Goal: Task Accomplishment & Management: Manage account settings

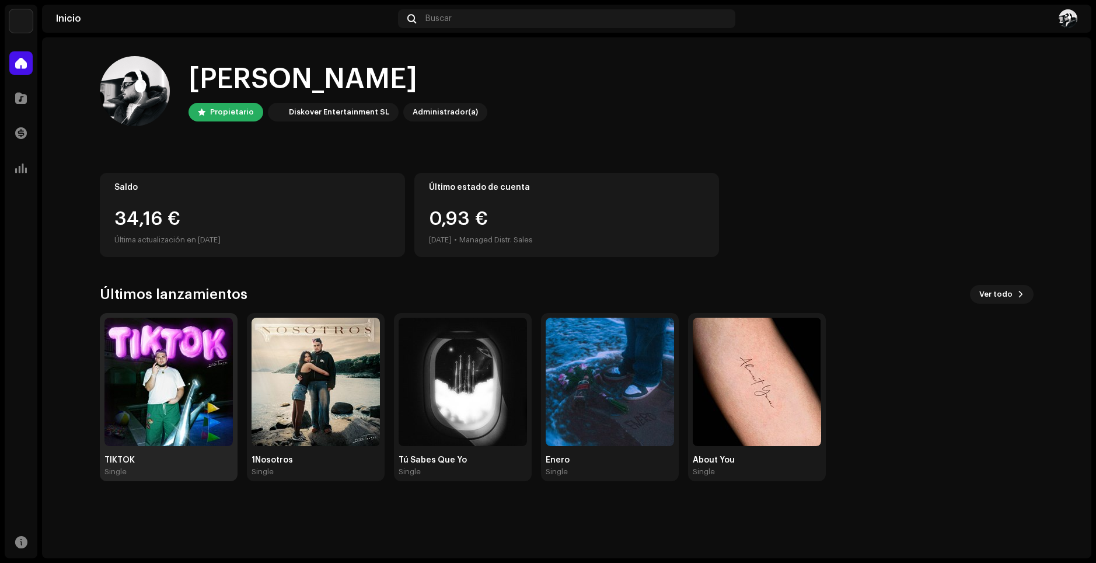
click at [193, 400] on img at bounding box center [168, 381] width 128 height 128
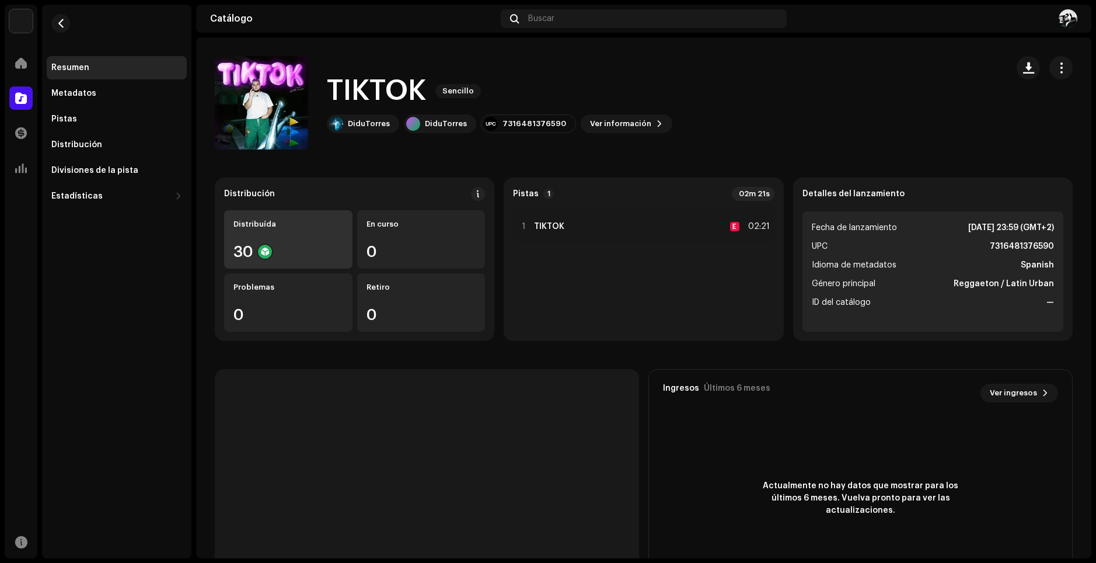
click at [254, 258] on div "30" at bounding box center [288, 251] width 110 height 15
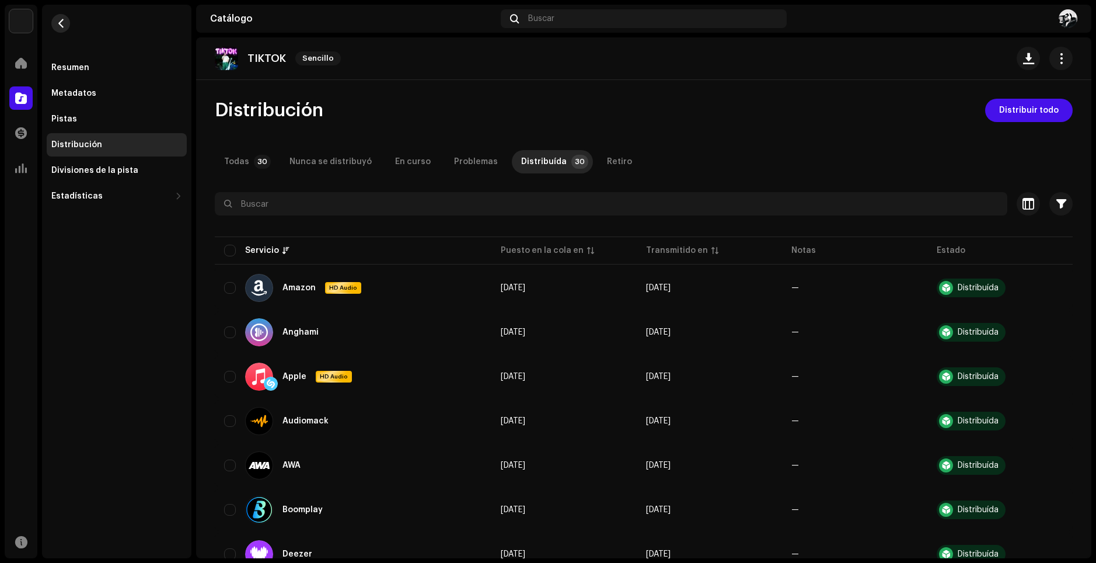
click at [64, 22] on span "button" at bounding box center [61, 23] width 9 height 9
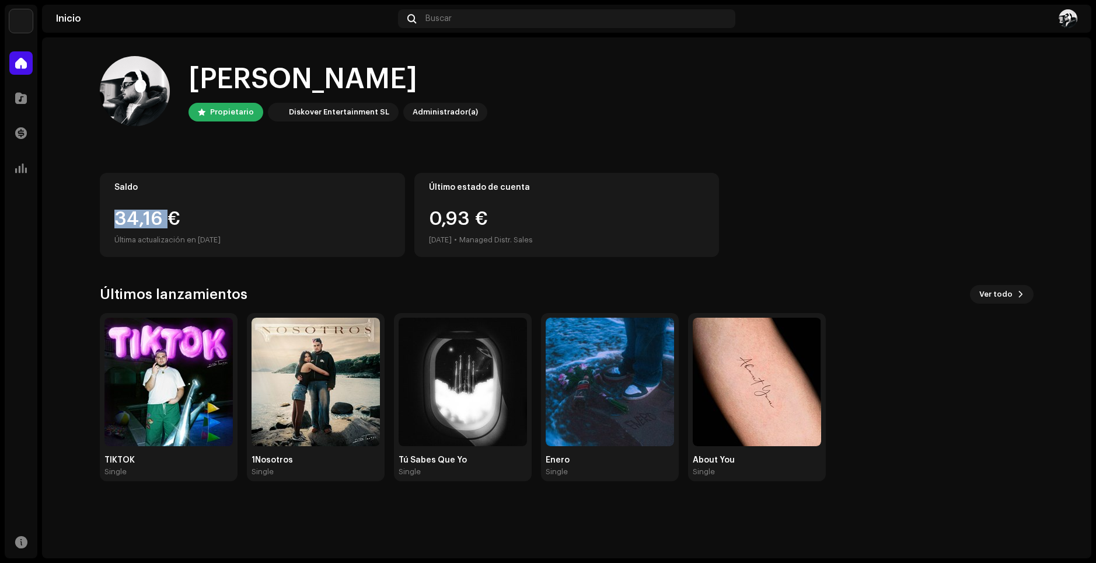
drag, startPoint x: 118, startPoint y: 221, endPoint x: 169, endPoint y: 212, distance: 51.4
click at [169, 213] on div "34,16 €" at bounding box center [252, 219] width 276 height 19
click at [169, 212] on div "34,16 €" at bounding box center [252, 219] width 276 height 19
drag, startPoint x: 137, startPoint y: 215, endPoint x: 281, endPoint y: 221, distance: 144.3
click at [281, 221] on div "Saldo 34,16 € Última actualización en [DATE]" at bounding box center [252, 215] width 305 height 84
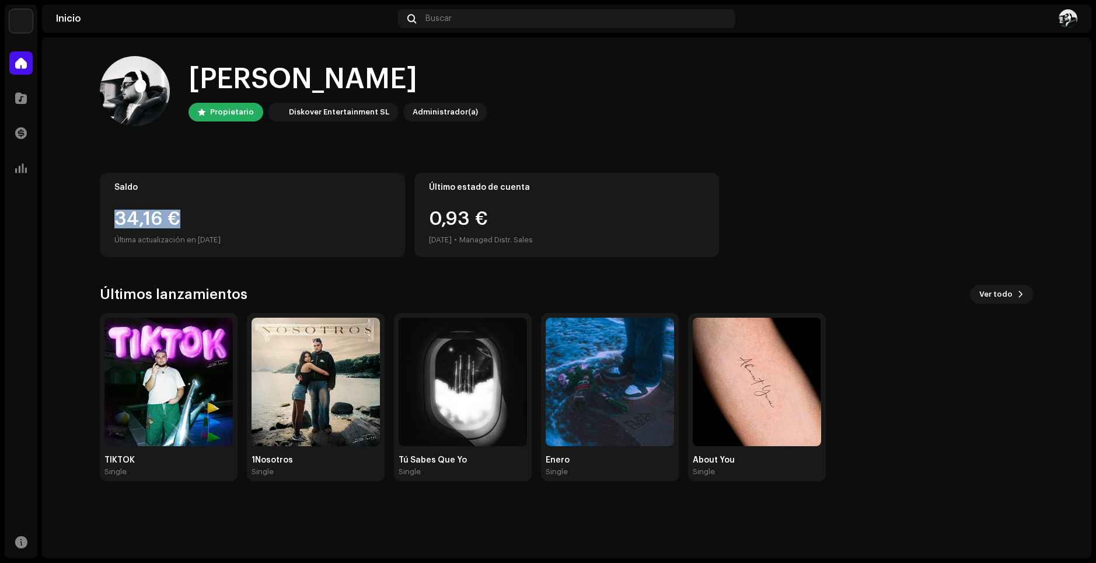
click at [281, 221] on div "34,16 €" at bounding box center [252, 219] width 276 height 19
click at [427, 106] on div "Administrador(a)" at bounding box center [445, 112] width 65 height 14
drag, startPoint x: 434, startPoint y: 218, endPoint x: 546, endPoint y: 211, distance: 112.3
click at [546, 211] on div "0,93 € [DATE] • Managed Distr. Sales" at bounding box center [567, 228] width 276 height 37
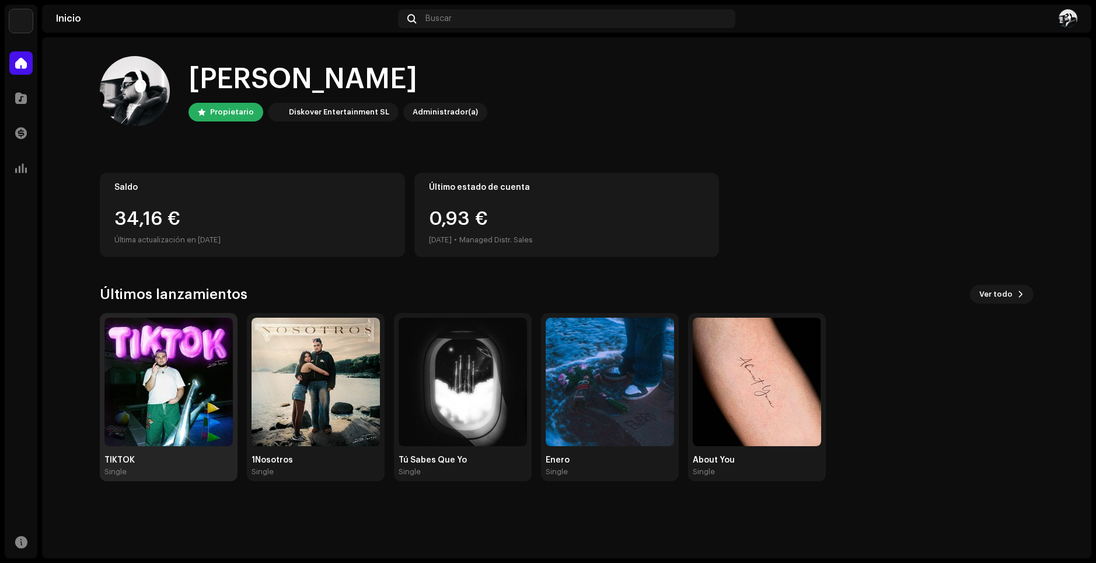
click at [198, 379] on img at bounding box center [168, 381] width 128 height 128
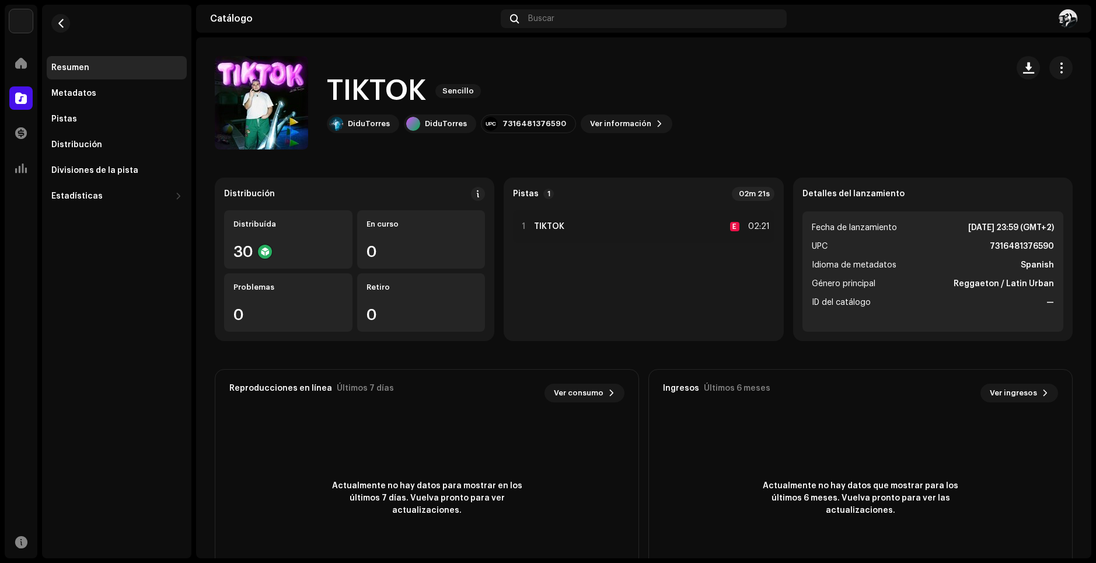
drag, startPoint x: 933, startPoint y: 228, endPoint x: 1035, endPoint y: 230, distance: 102.2
click at [1035, 230] on li "Fecha de lanzamiento [DATE] 23:59 (GMT+2)" at bounding box center [933, 228] width 242 height 14
click at [1035, 230] on strong "[DATE] 23:59 (GMT+2)" at bounding box center [1011, 228] width 86 height 14
drag, startPoint x: 938, startPoint y: 228, endPoint x: 1048, endPoint y: 231, distance: 109.8
click at [1048, 231] on ul "Fecha de lanzamiento [DATE] 23:59 (GMT+2) UPC 7316481376590 Idioma de metadatos…" at bounding box center [932, 271] width 261 height 120
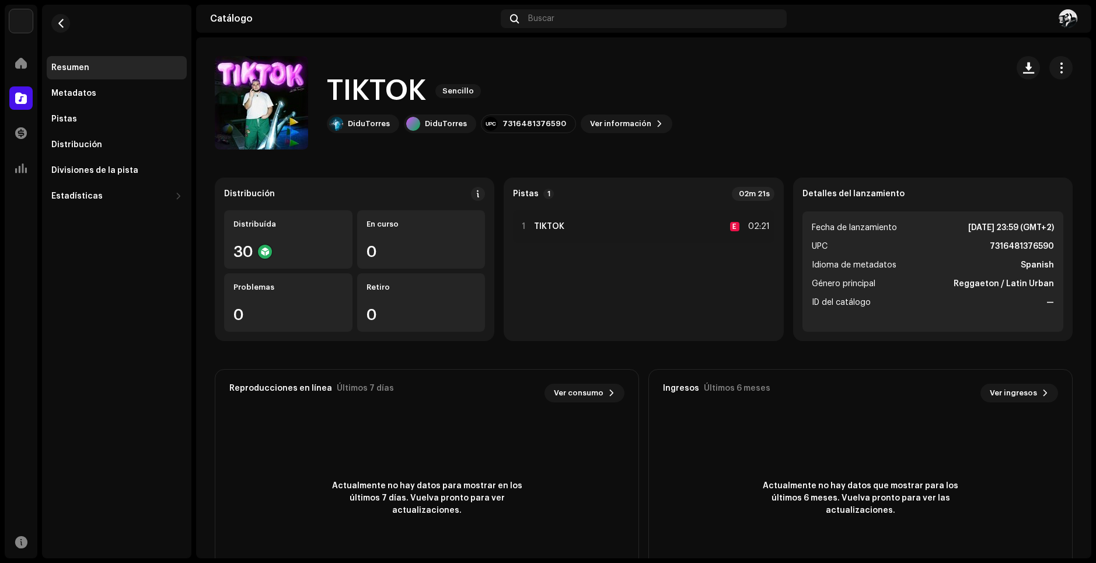
click at [1048, 231] on ul "Fecha de lanzamiento [DATE] 23:59 (GMT+2) UPC 7316481376590 Idioma de metadatos…" at bounding box center [932, 271] width 261 height 120
click at [73, 80] on div "Resumen Metadatos Pistas Distribución Divisiones de la pista Estadísticas Consu…" at bounding box center [117, 132] width 140 height 152
click at [71, 88] on div "Metadatos" at bounding box center [117, 93] width 140 height 23
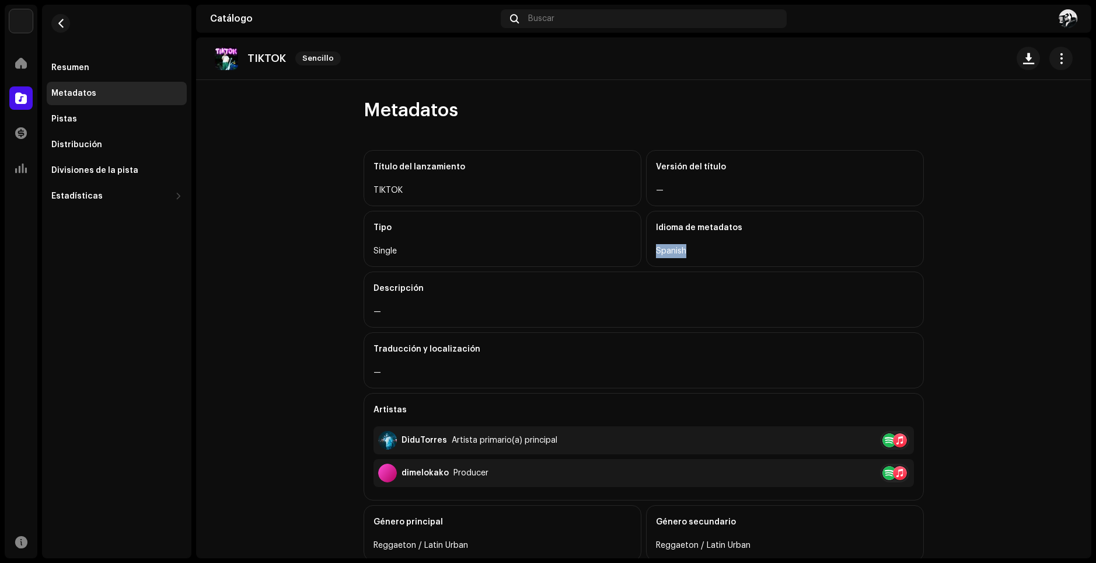
drag, startPoint x: 648, startPoint y: 248, endPoint x: 712, endPoint y: 248, distance: 63.6
click at [712, 248] on div "Idioma de metadatos Spanish" at bounding box center [785, 239] width 278 height 56
click at [712, 248] on div "Spanish" at bounding box center [785, 251] width 258 height 14
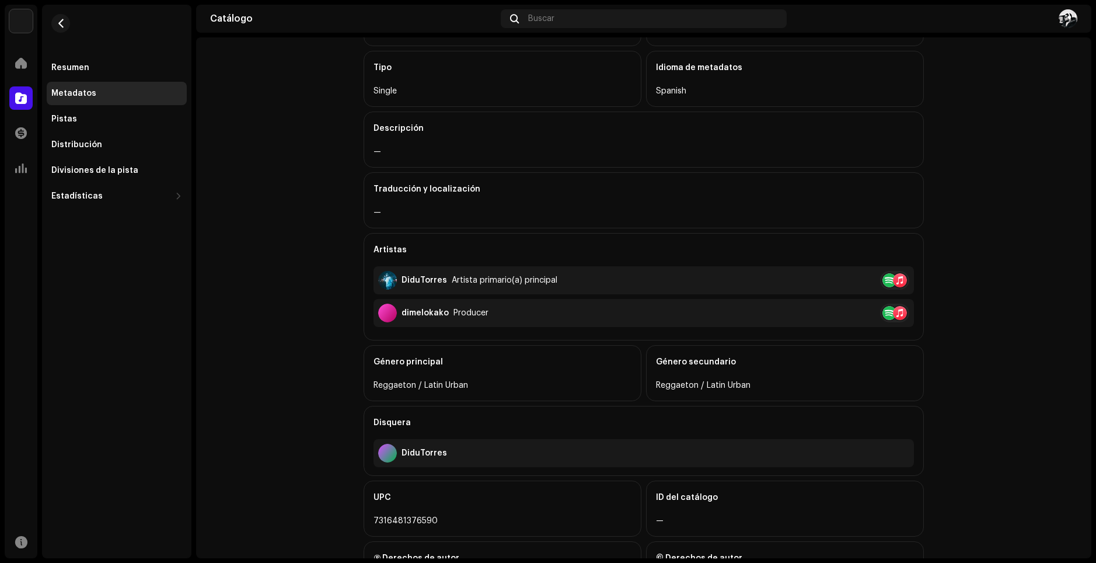
scroll to position [241, 0]
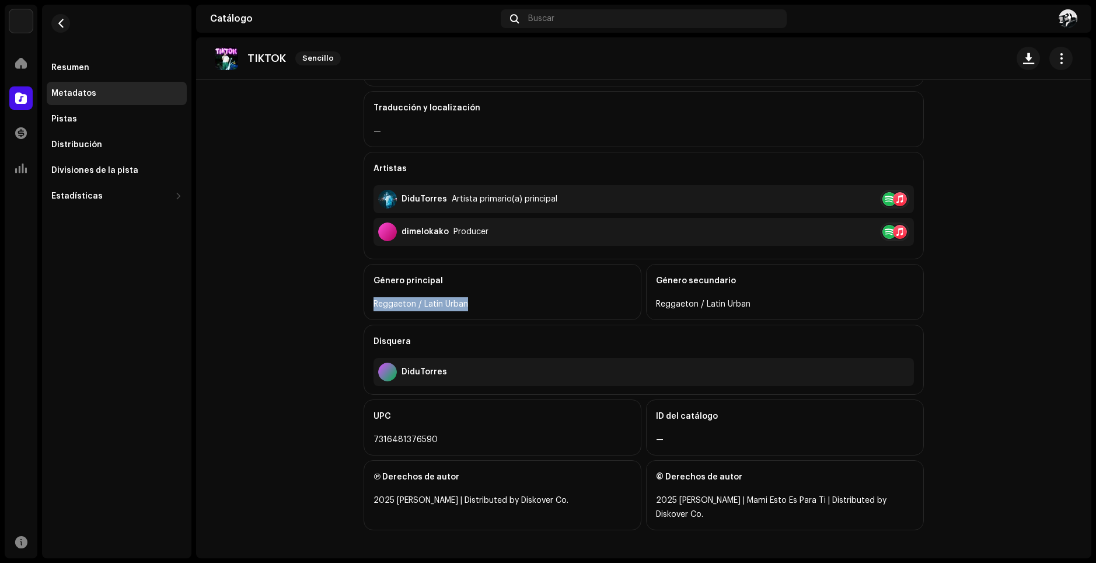
drag, startPoint x: 370, startPoint y: 301, endPoint x: 530, endPoint y: 299, distance: 159.9
click at [530, 299] on div "Reggaeton / Latin Urban" at bounding box center [503, 304] width 258 height 14
drag, startPoint x: 397, startPoint y: 371, endPoint x: 529, endPoint y: 378, distance: 132.7
click at [529, 378] on div "DiduTorres" at bounding box center [644, 372] width 540 height 28
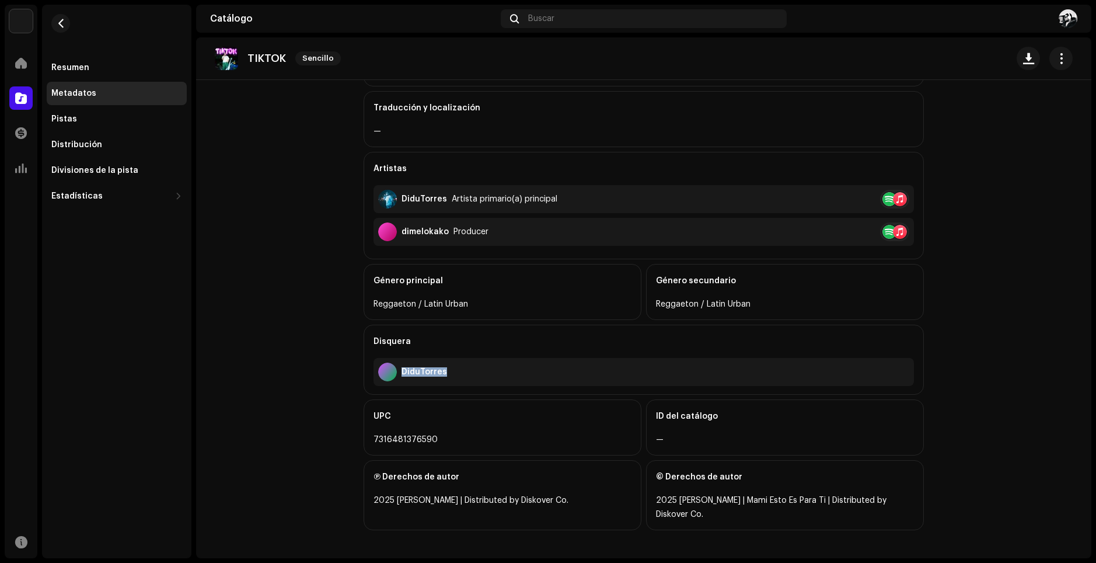
click at [529, 378] on div "DiduTorres" at bounding box center [644, 372] width 540 height 28
drag, startPoint x: 654, startPoint y: 432, endPoint x: 710, endPoint y: 433, distance: 55.4
click at [709, 433] on div "ID del catálogo —" at bounding box center [785, 427] width 278 height 56
click at [707, 430] on div "ID del catálogo" at bounding box center [785, 416] width 258 height 33
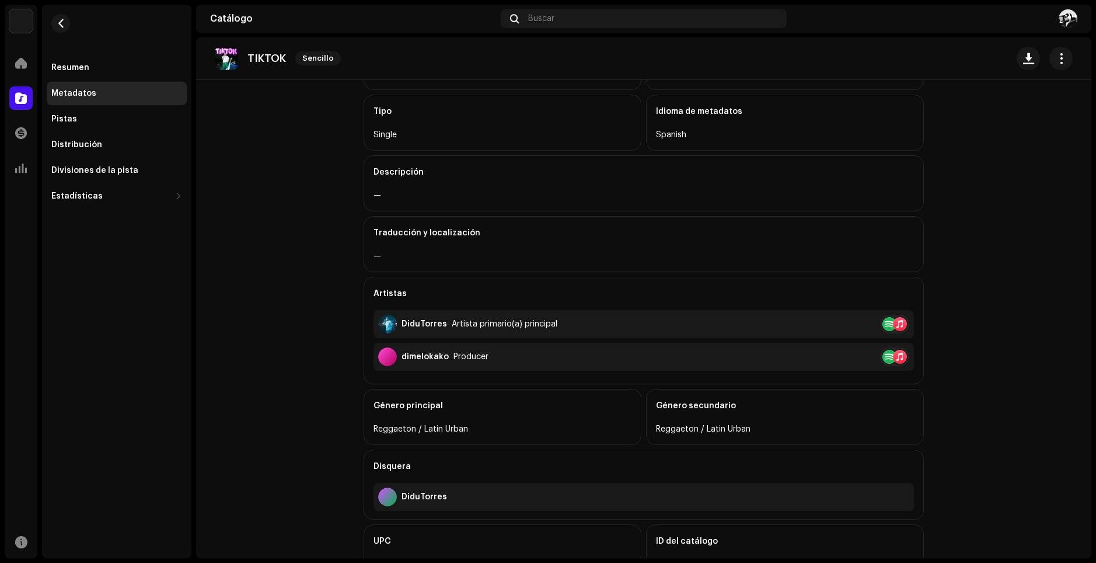
scroll to position [0, 0]
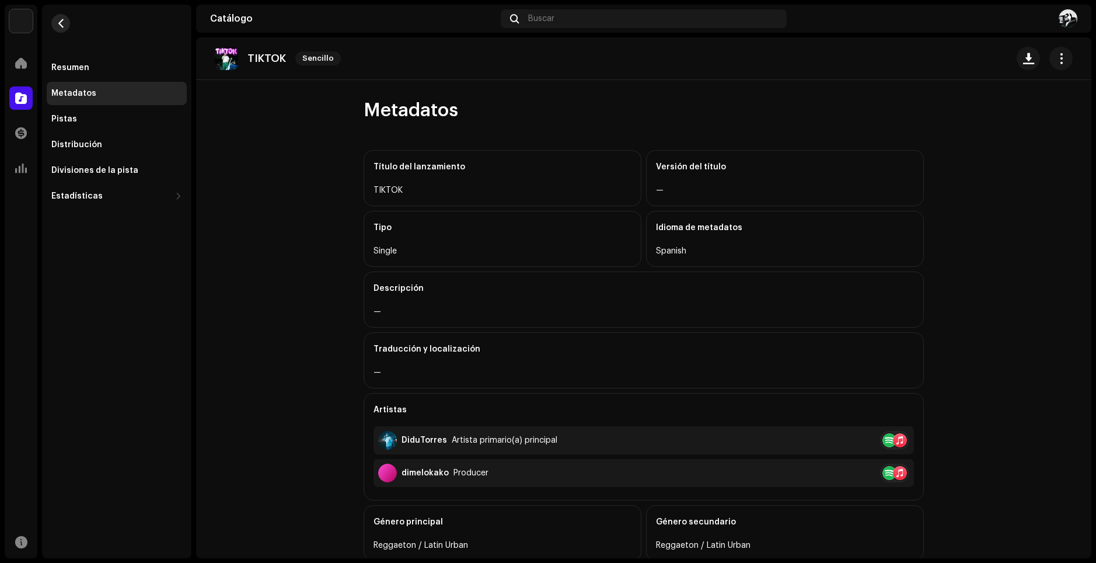
click at [53, 21] on button "button" at bounding box center [60, 23] width 19 height 19
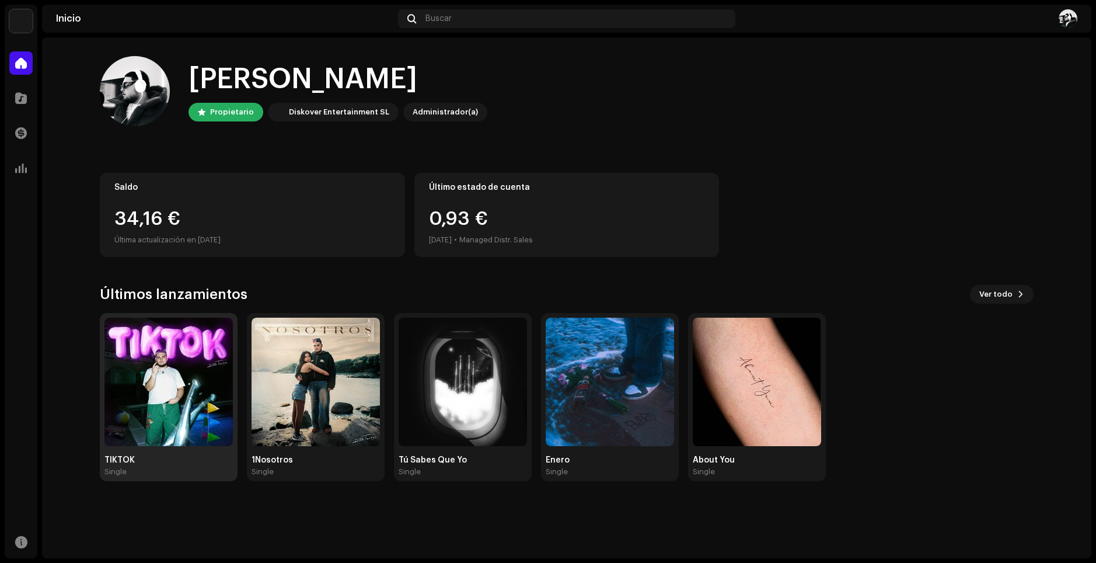
click at [184, 367] on img at bounding box center [168, 381] width 128 height 128
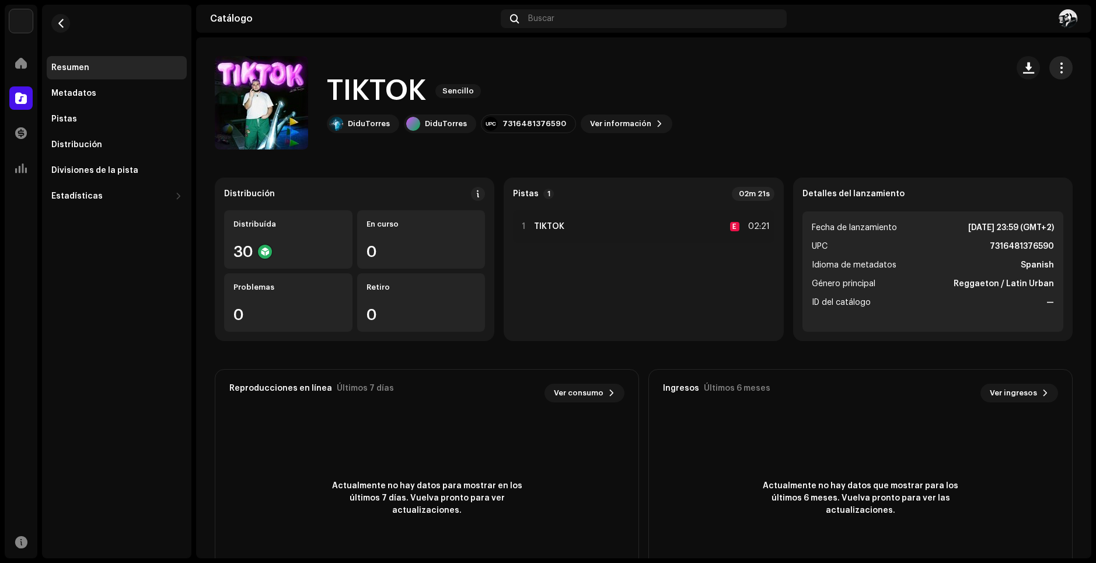
click at [1066, 62] on div "TIKTOK Sencillo DiduTorres DiduTorres 7316481376590 Ver información" at bounding box center [643, 102] width 895 height 93
click at [1063, 64] on button "button" at bounding box center [1060, 67] width 23 height 23
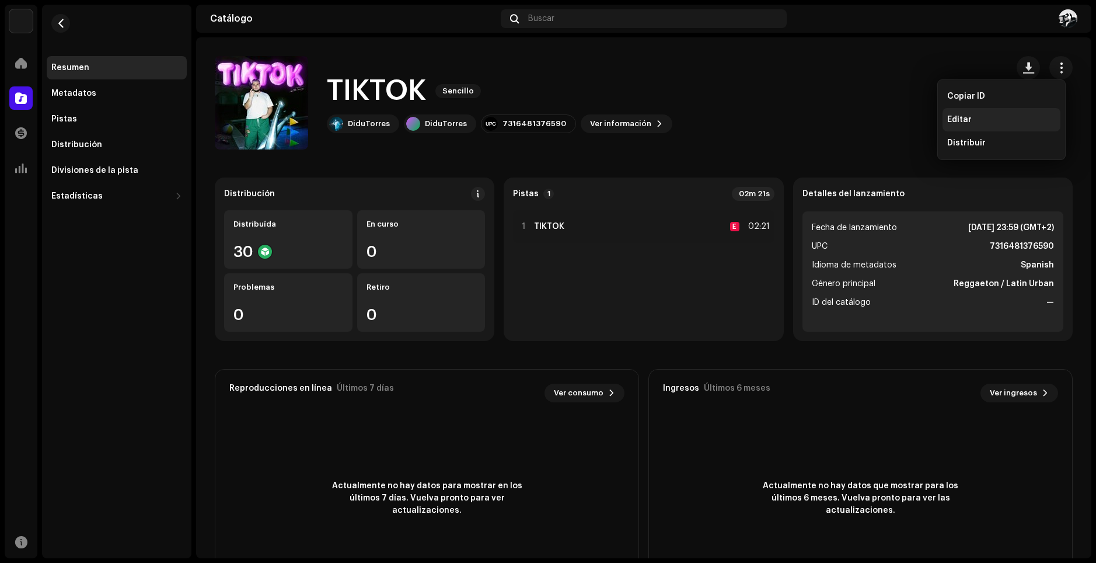
click at [974, 117] on div "Editar" at bounding box center [1001, 119] width 109 height 9
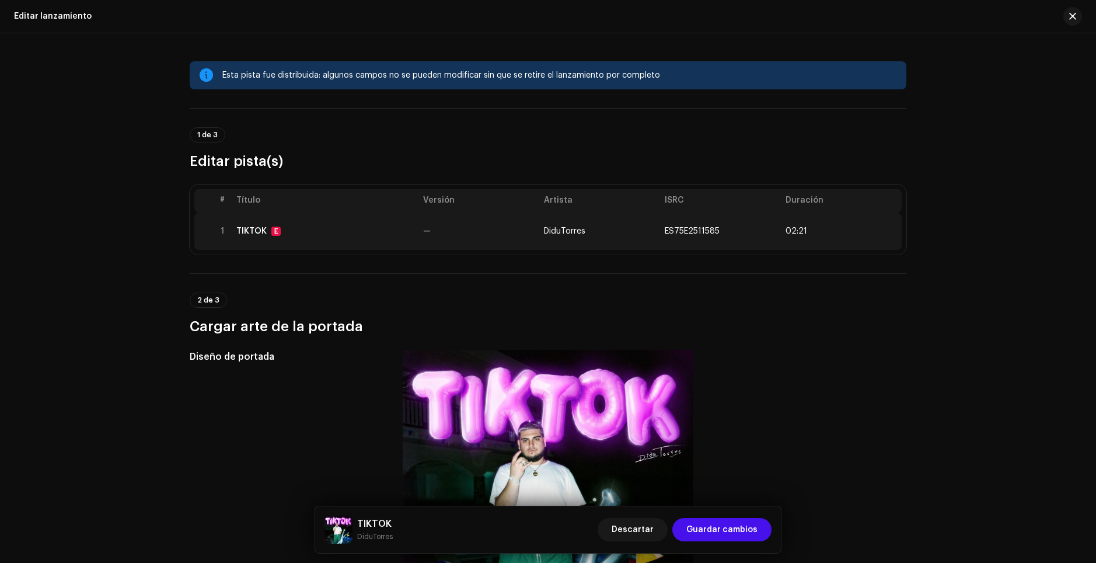
click at [443, 246] on td "—" at bounding box center [478, 230] width 121 height 37
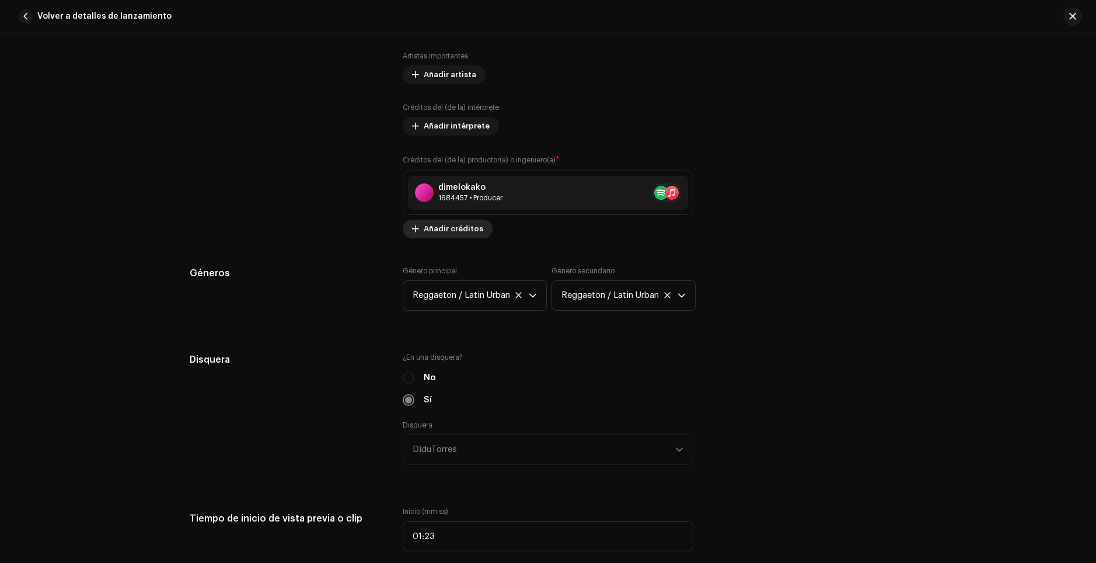
scroll to position [1018, 0]
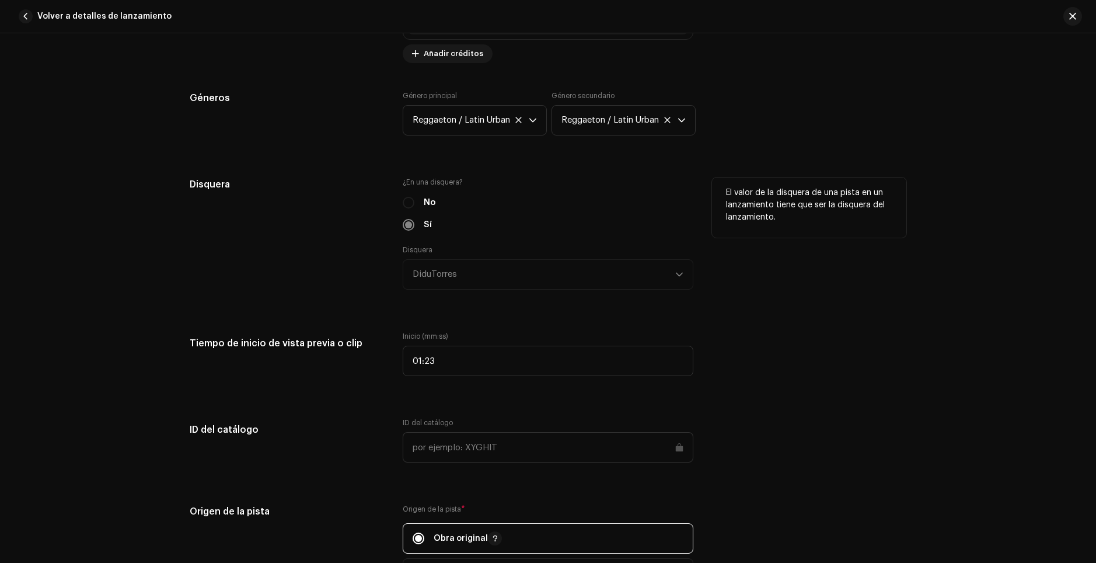
click at [409, 200] on div "No" at bounding box center [548, 202] width 291 height 13
click at [407, 204] on div "No" at bounding box center [548, 202] width 291 height 13
click at [407, 206] on div "No" at bounding box center [548, 202] width 291 height 13
click at [411, 203] on div "No" at bounding box center [548, 202] width 291 height 13
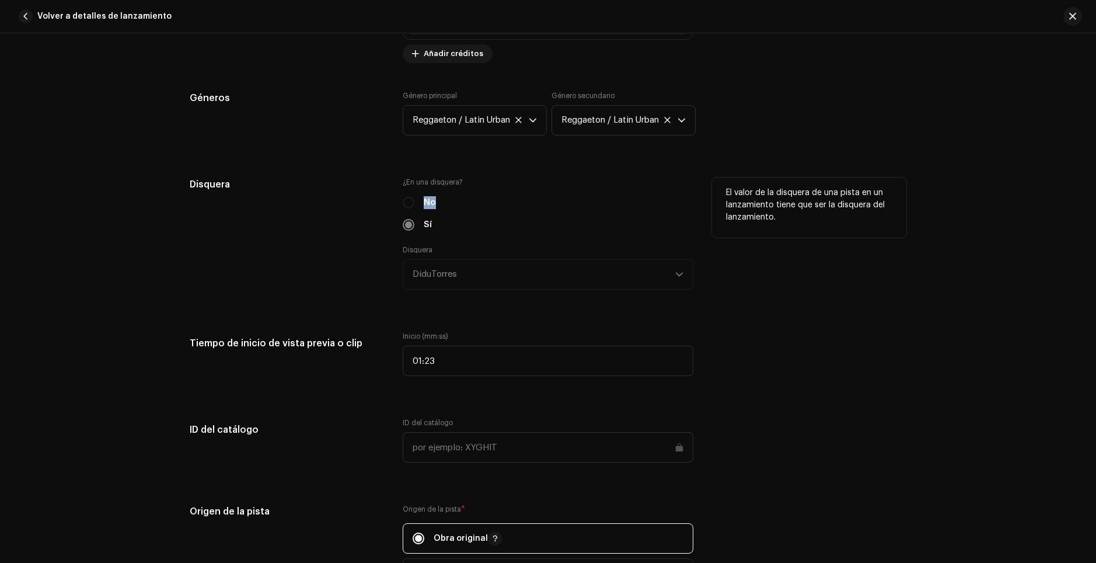
click at [411, 203] on div "No" at bounding box center [548, 202] width 291 height 13
click at [411, 200] on div "No" at bounding box center [548, 202] width 291 height 13
drag, startPoint x: 816, startPoint y: 193, endPoint x: 873, endPoint y: 190, distance: 57.2
click at [873, 190] on p "El valor de la disquera de una pista en un lanzamiento tiene que ser la disquer…" at bounding box center [809, 205] width 166 height 37
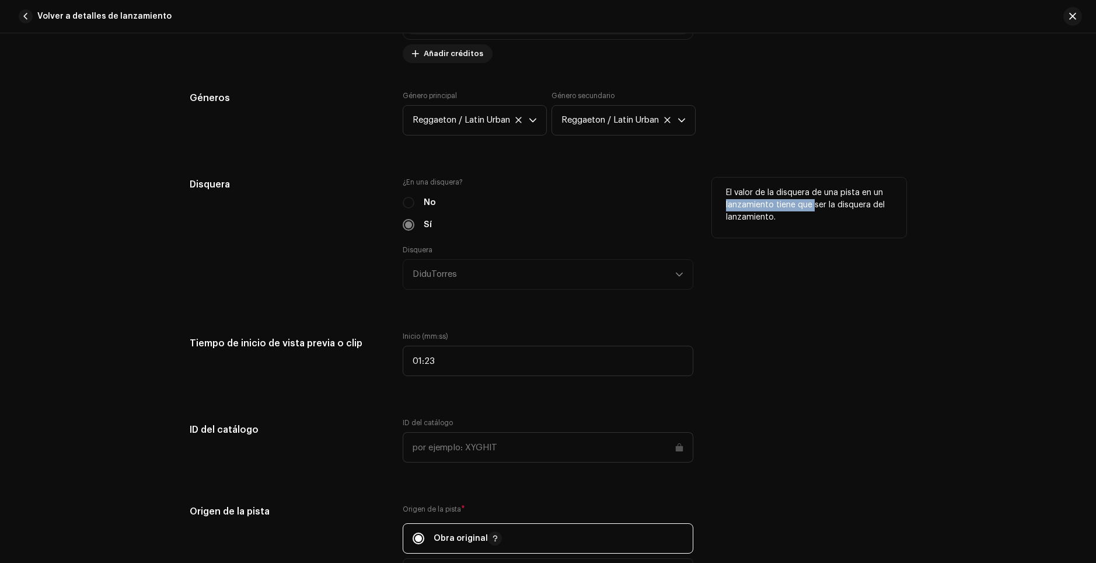
drag, startPoint x: 714, startPoint y: 202, endPoint x: 828, endPoint y: 203, distance: 113.8
click at [826, 203] on div "El valor de la disquera de una pista en un lanzamiento tiene que ser la disquer…" at bounding box center [809, 207] width 194 height 60
click at [829, 203] on p "El valor de la disquera de una pista en un lanzamiento tiene que ser la disquer…" at bounding box center [809, 205] width 166 height 37
click at [860, 210] on p "El valor de la disquera de una pista en un lanzamiento tiene que ser la disquer…" at bounding box center [809, 205] width 166 height 37
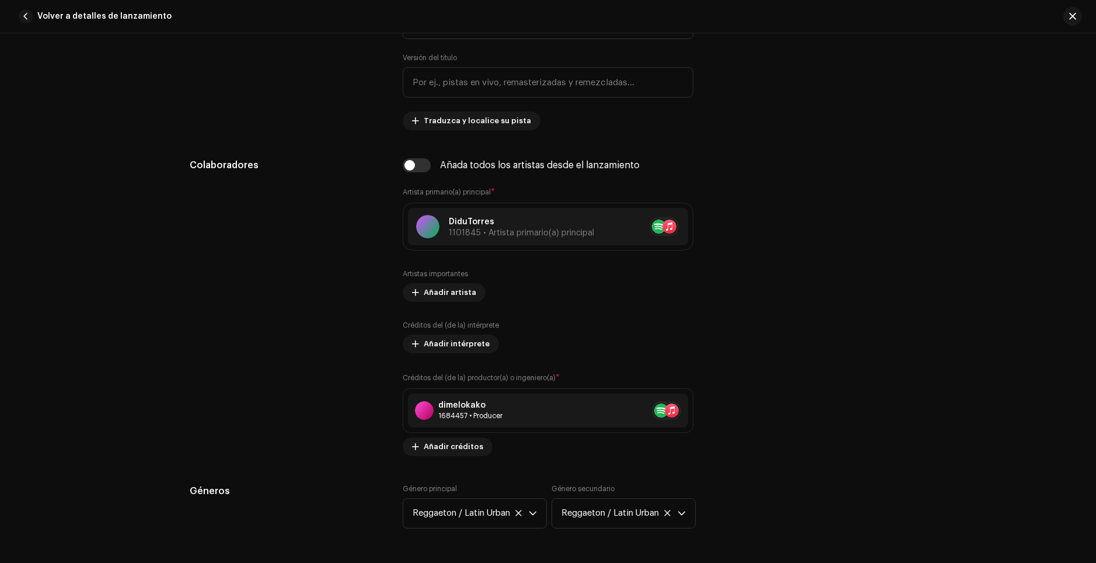
scroll to position [493, 0]
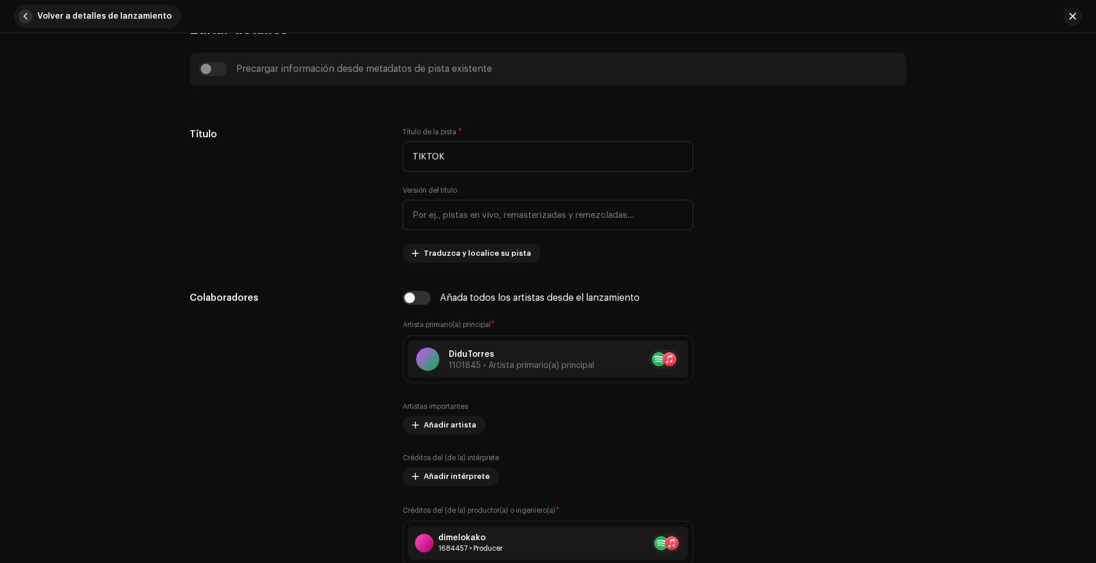
click at [44, 18] on span "Volver a detalles de lanzamiento" at bounding box center [104, 16] width 134 height 23
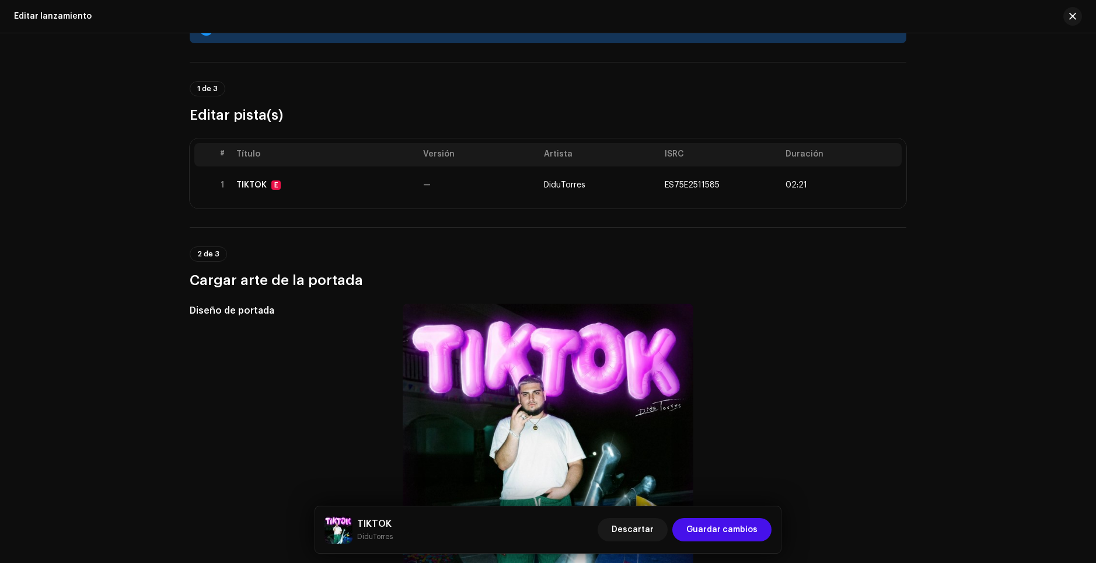
scroll to position [0, 0]
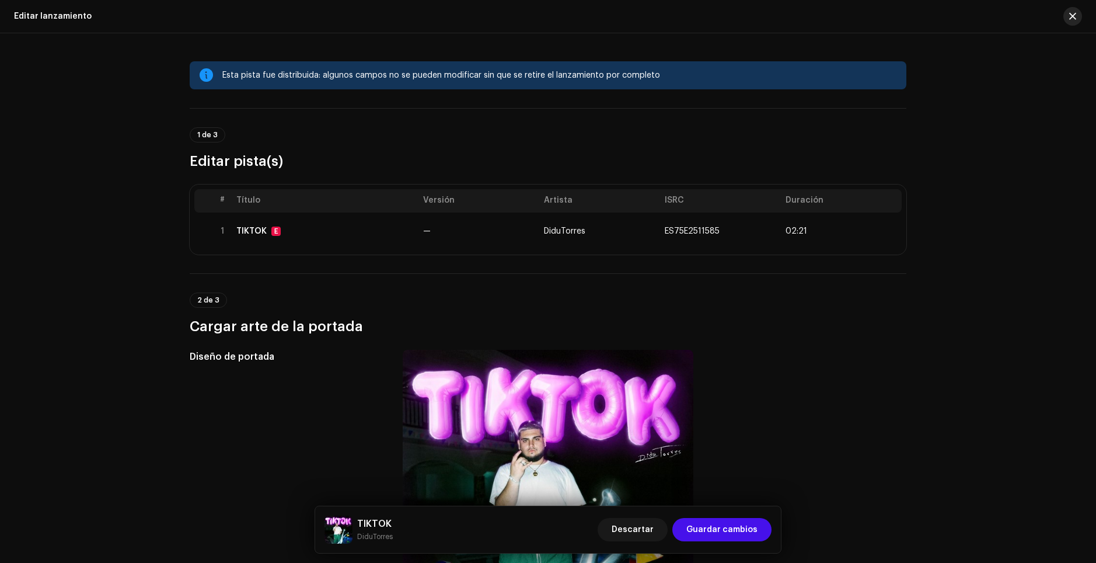
click at [1068, 16] on button "button" at bounding box center [1072, 16] width 19 height 19
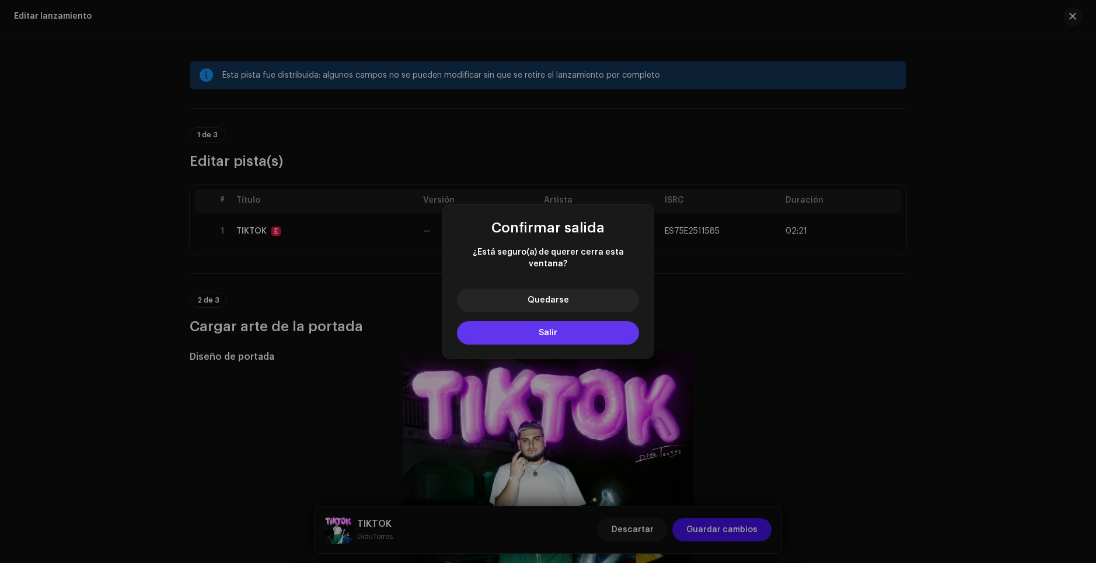
click at [556, 329] on span "Salir" at bounding box center [548, 333] width 19 height 8
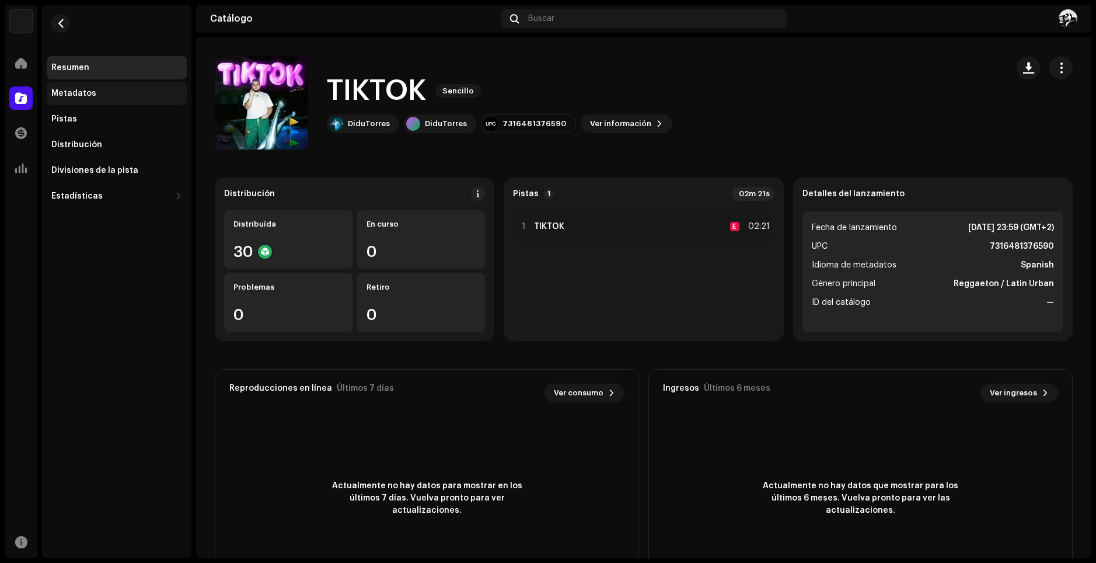
click at [96, 86] on div "Metadatos" at bounding box center [117, 93] width 140 height 23
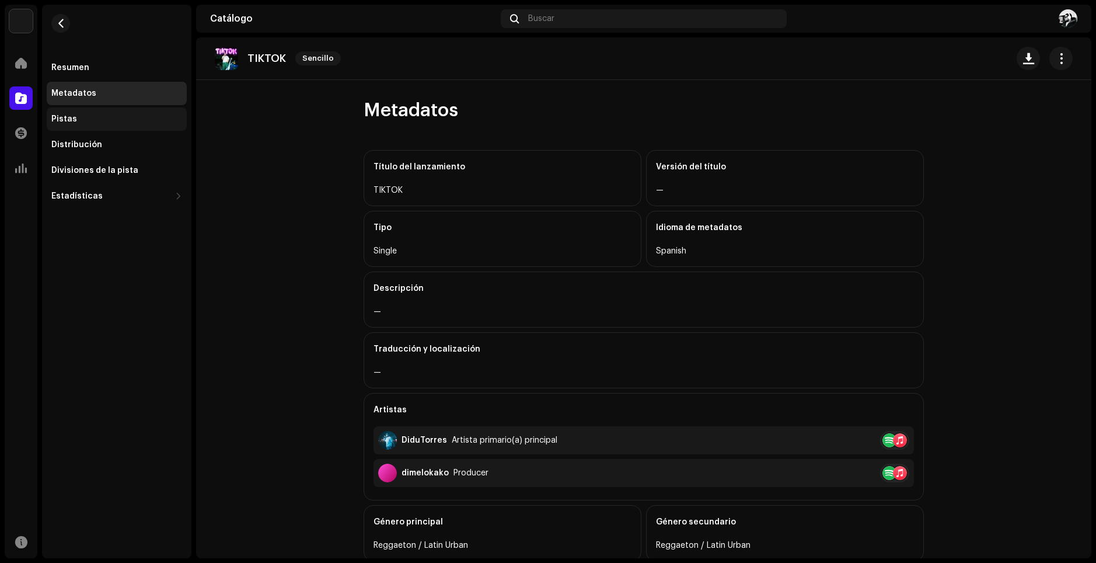
click at [88, 114] on div "Pistas" at bounding box center [117, 118] width 140 height 23
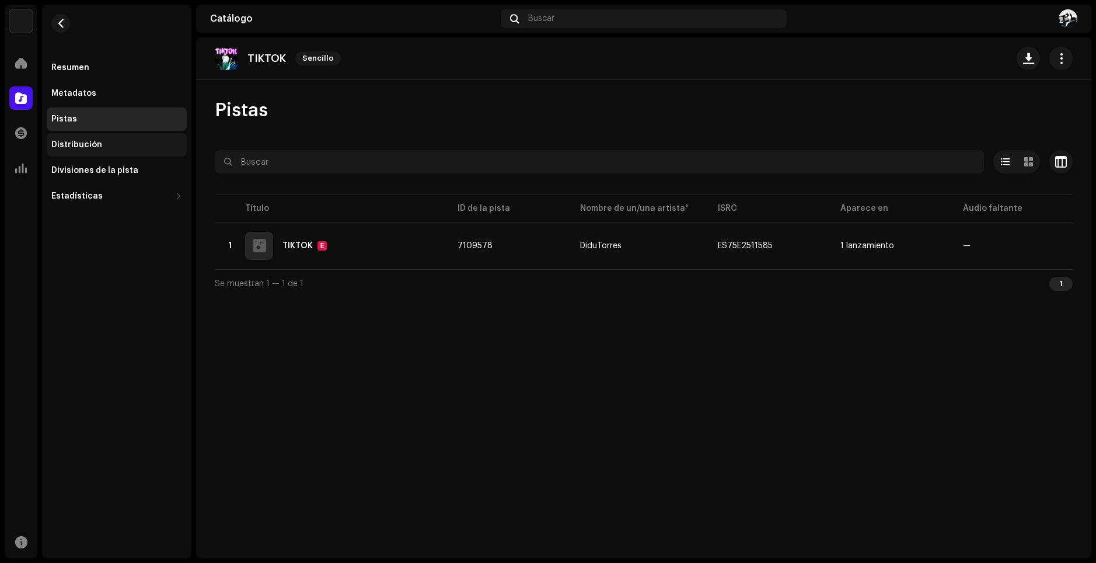
click at [86, 140] on div "Distribución" at bounding box center [76, 144] width 51 height 9
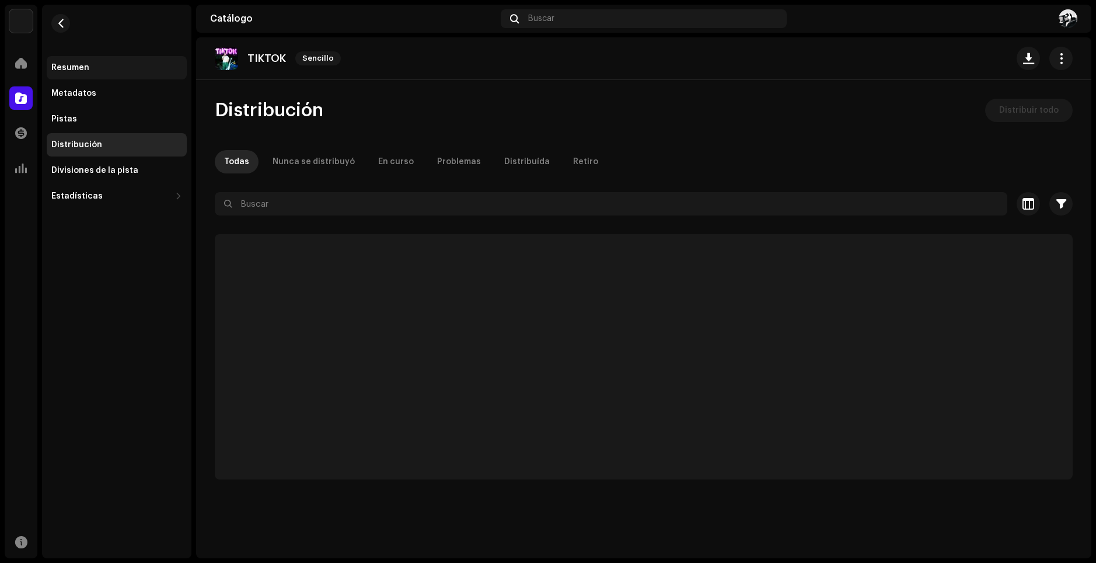
click at [77, 62] on div "Resumen" at bounding box center [117, 67] width 140 height 23
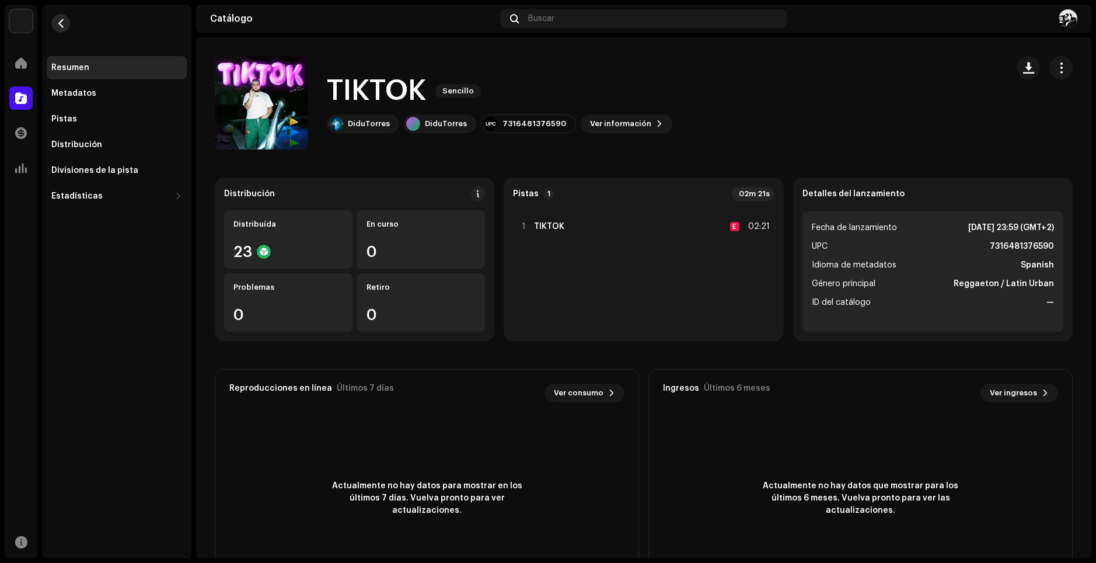
click at [65, 27] on span "button" at bounding box center [61, 23] width 9 height 9
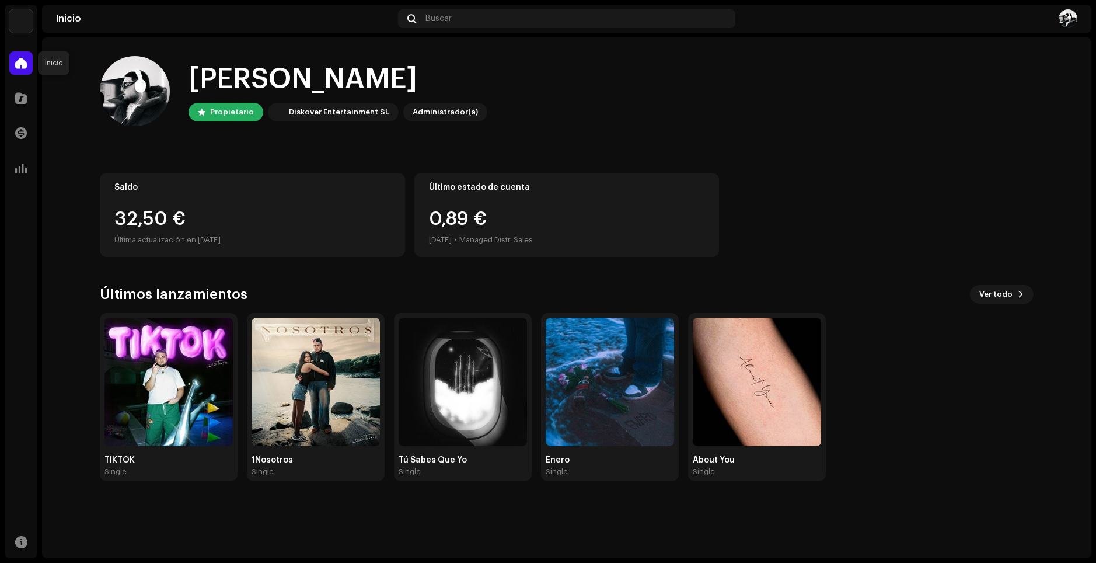
click at [24, 73] on div at bounding box center [20, 62] width 23 height 23
click at [25, 540] on span at bounding box center [21, 541] width 12 height 9
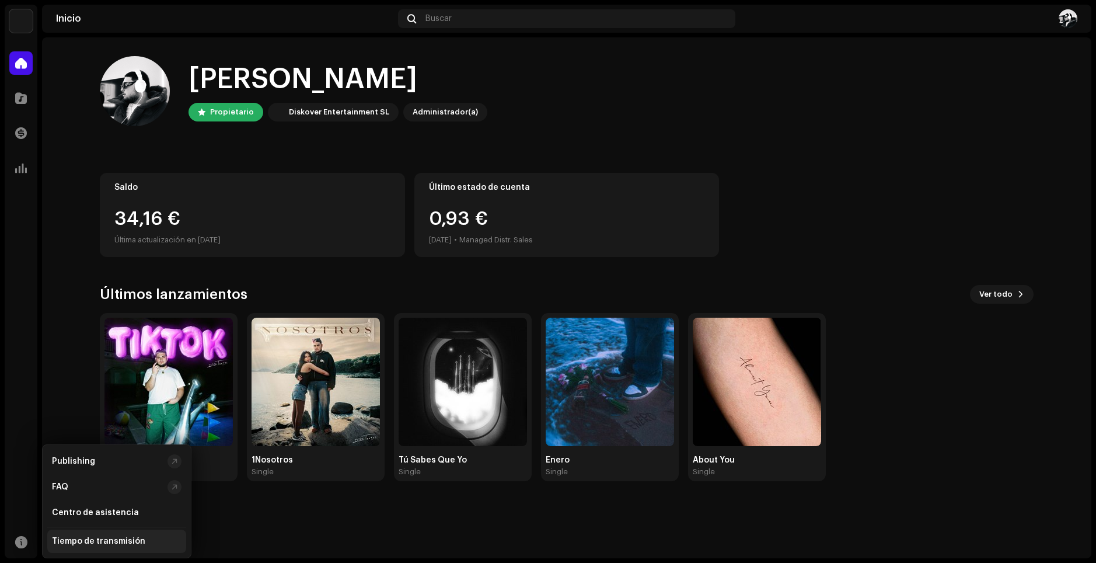
click at [80, 543] on div "Tiempo de transmisión" at bounding box center [98, 540] width 93 height 9
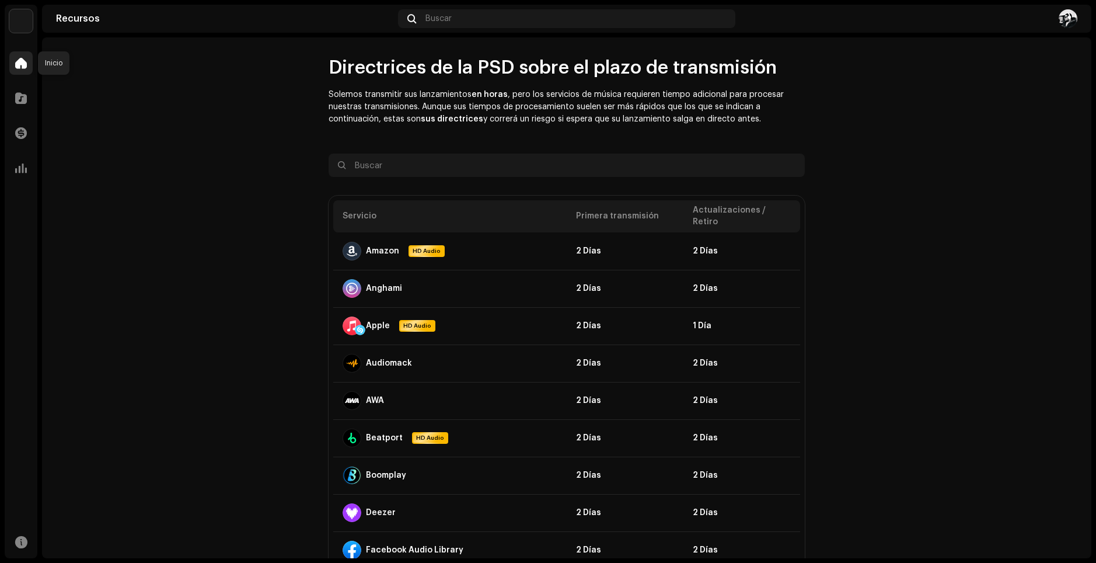
click at [25, 66] on span at bounding box center [21, 62] width 12 height 9
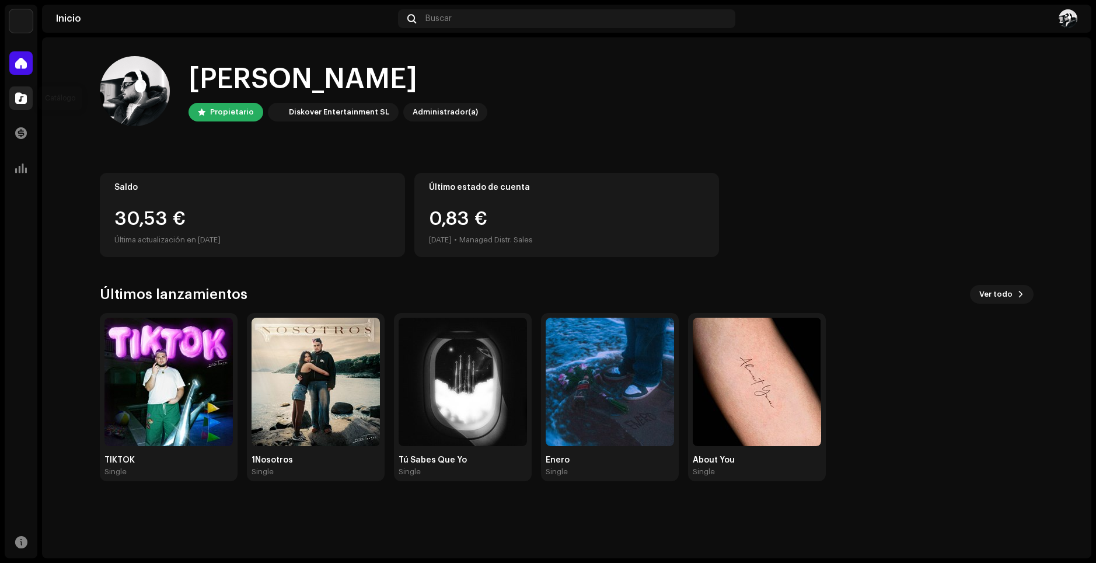
click at [27, 96] on div at bounding box center [20, 97] width 23 height 23
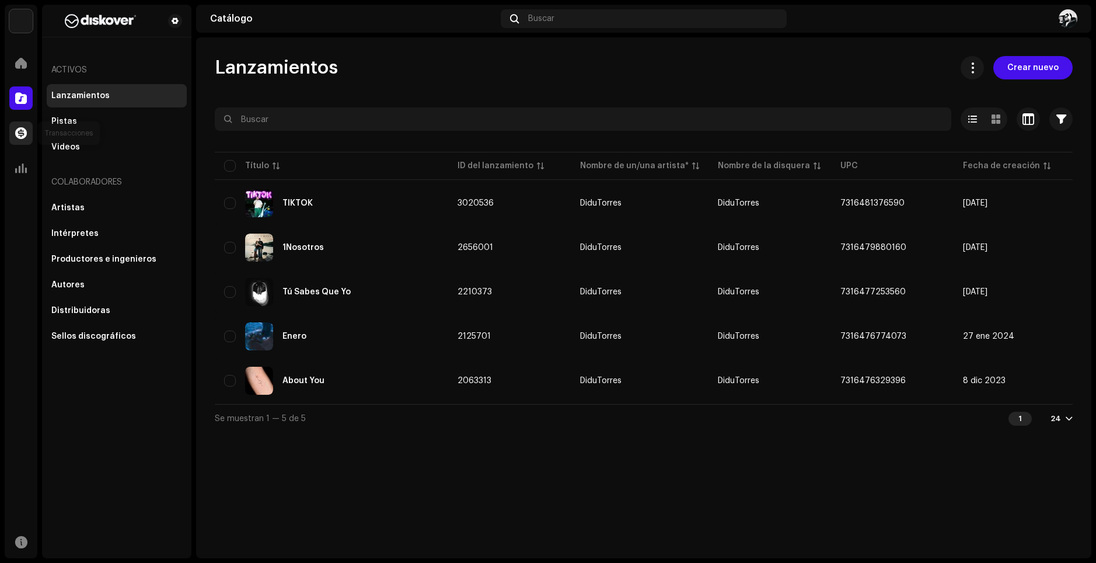
click at [30, 142] on div at bounding box center [20, 132] width 23 height 23
click at [23, 173] on span at bounding box center [21, 167] width 12 height 9
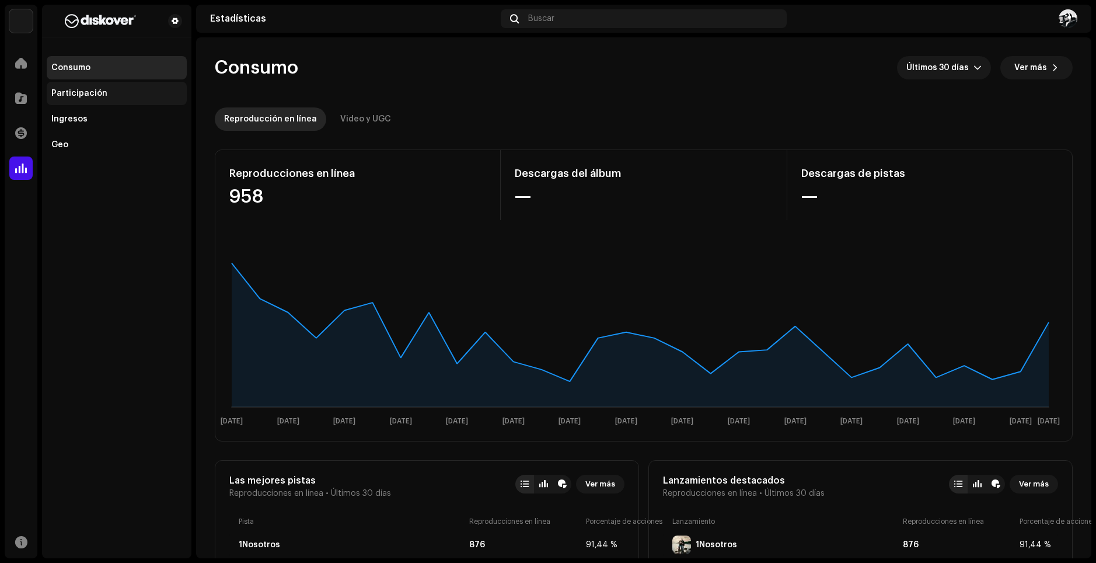
click at [78, 99] on div "Participación" at bounding box center [117, 93] width 140 height 23
click at [97, 115] on div "Ingresos" at bounding box center [116, 118] width 131 height 9
click at [94, 143] on div "Geo" at bounding box center [116, 144] width 131 height 9
click at [16, 65] on span at bounding box center [21, 62] width 12 height 9
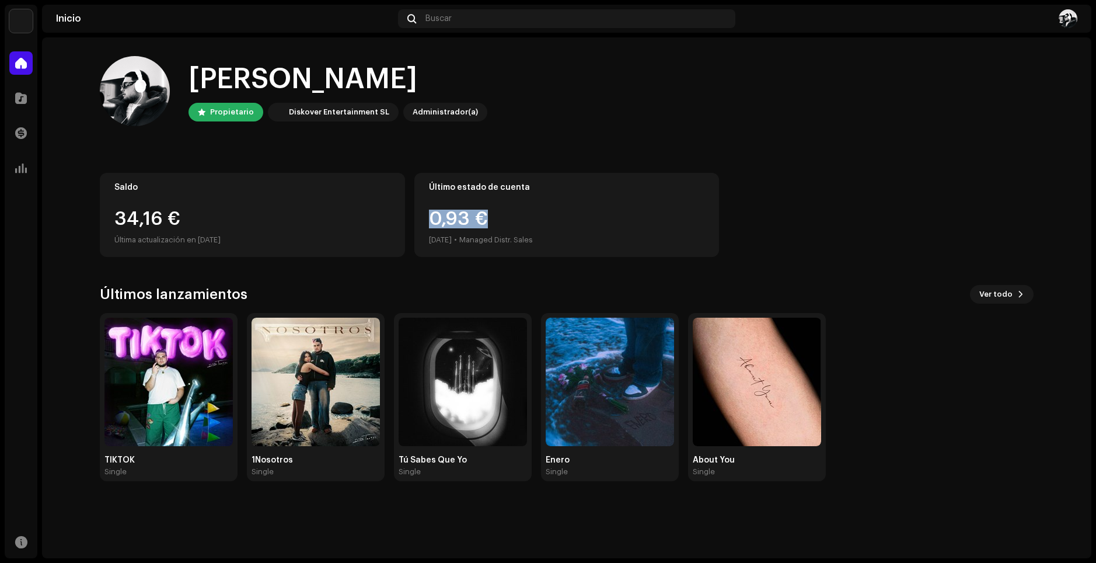
drag, startPoint x: 431, startPoint y: 215, endPoint x: 529, endPoint y: 218, distance: 97.5
click at [529, 218] on div "0,93 € [DATE] • Managed Distr. Sales" at bounding box center [481, 228] width 104 height 37
click at [668, 383] on img at bounding box center [610, 381] width 128 height 128
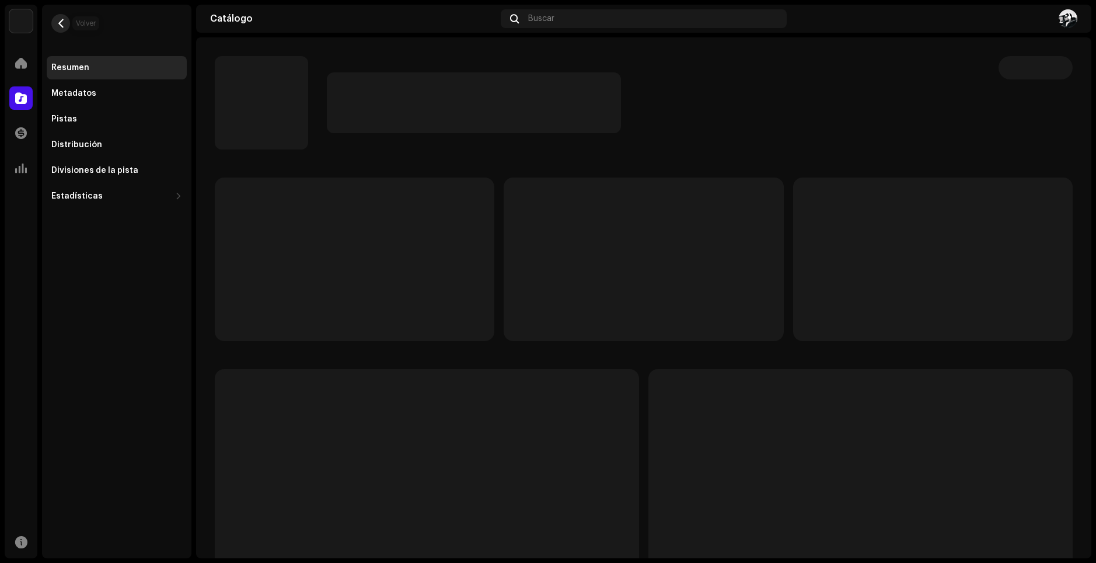
click at [63, 23] on span "button" at bounding box center [61, 23] width 9 height 9
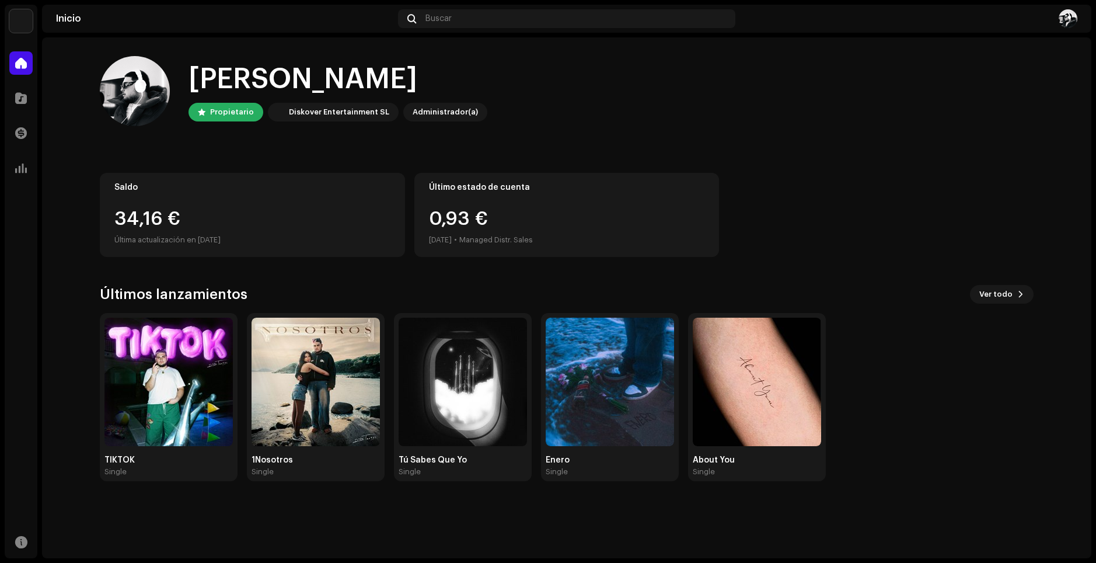
click at [25, 23] on img at bounding box center [20, 20] width 23 height 23
click at [115, 32] on span "Espacio de trabajo" at bounding box center [121, 31] width 73 height 9
click at [174, 29] on div at bounding box center [178, 26] width 33 height 14
click at [170, 27] on span at bounding box center [169, 26] width 7 height 9
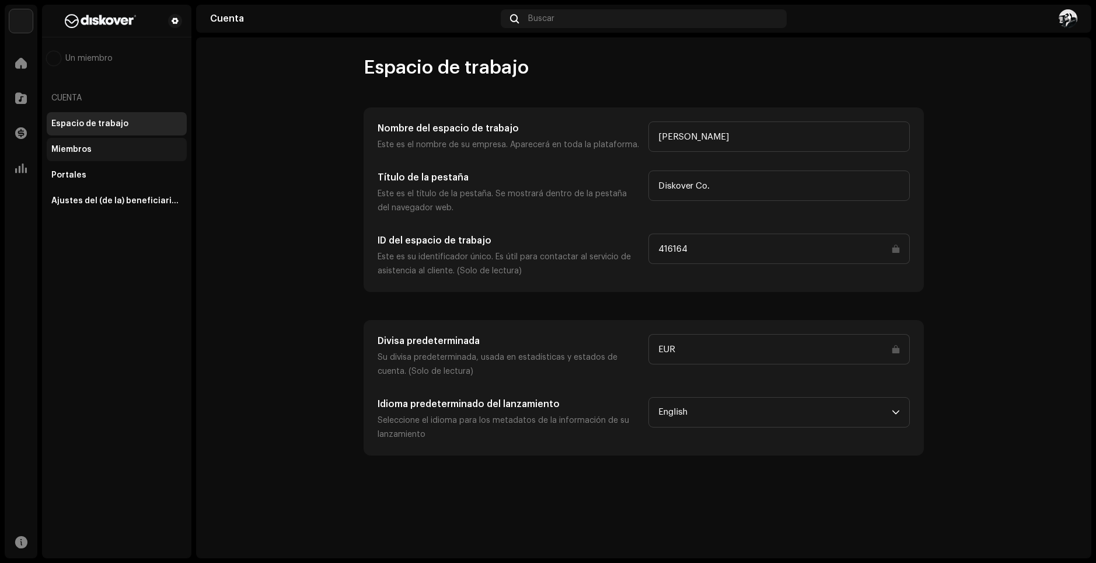
drag, startPoint x: 45, startPoint y: 152, endPoint x: 53, endPoint y: 152, distance: 8.2
click at [46, 152] on div "Un miembro Cuenta Espacio de trabajo Miembros Portales Ajustes del (de la) bene…" at bounding box center [116, 127] width 149 height 170
click at [65, 152] on div "Miembros" at bounding box center [71, 149] width 40 height 9
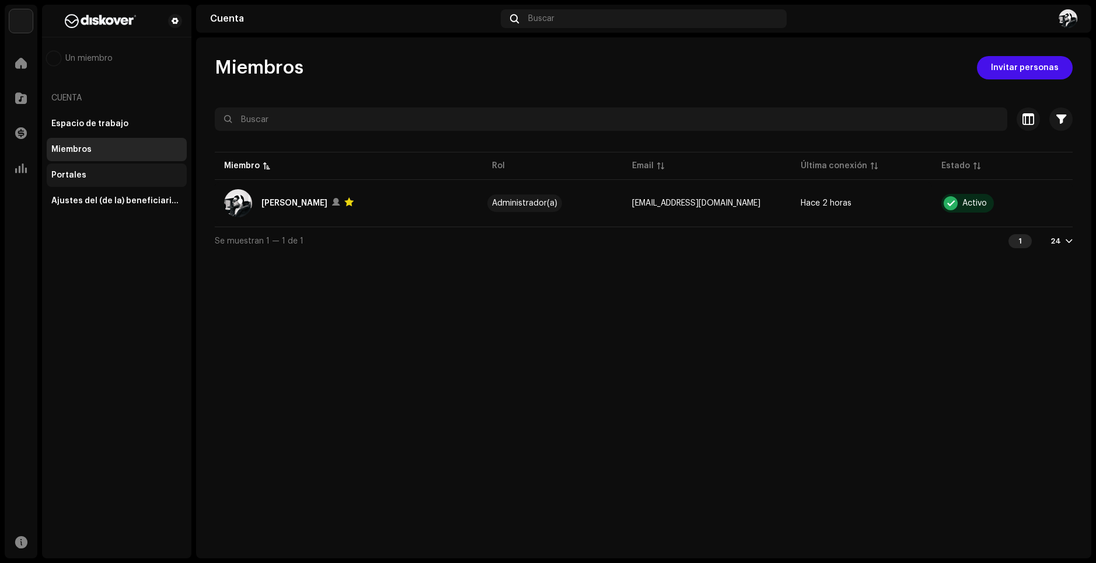
click at [71, 172] on div "Portales" at bounding box center [68, 174] width 35 height 9
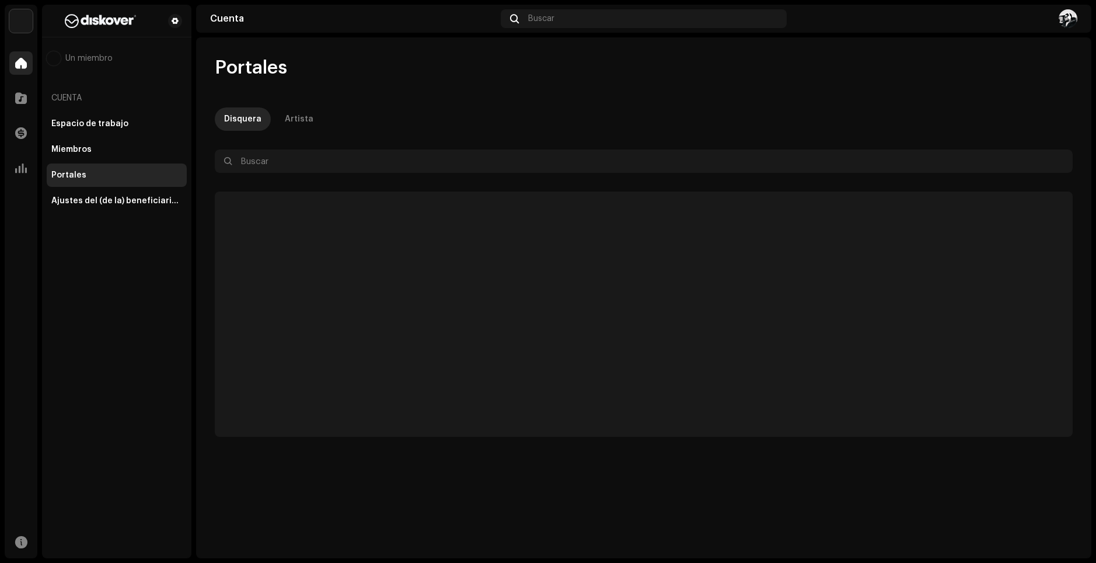
click at [29, 60] on div at bounding box center [20, 62] width 23 height 23
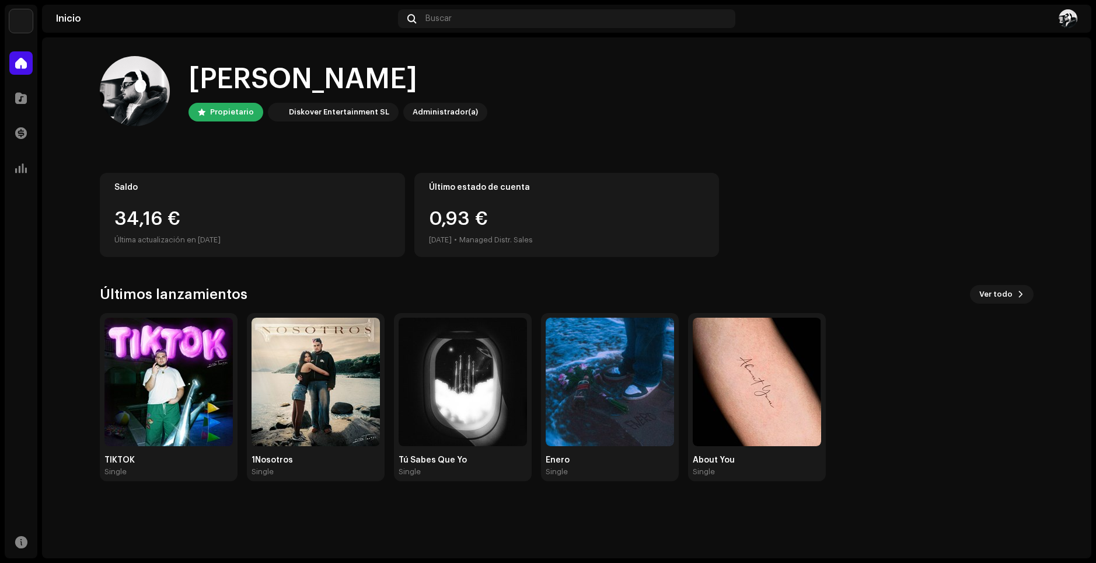
click at [25, 21] on img at bounding box center [20, 20] width 23 height 23
click at [1073, 12] on img at bounding box center [1068, 18] width 19 height 19
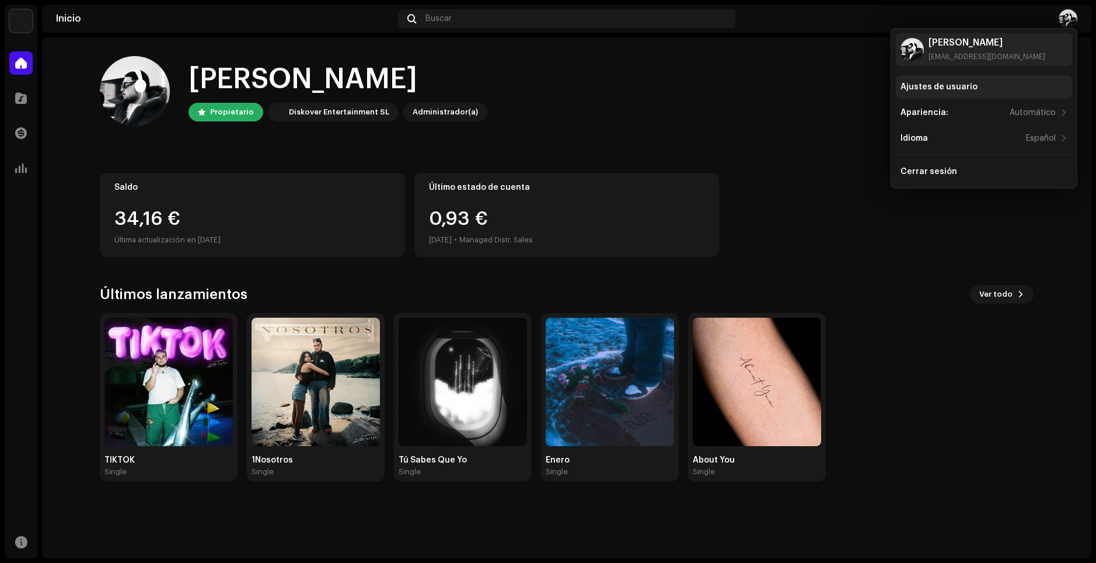
click at [926, 83] on div "Ajustes de usuario" at bounding box center [939, 86] width 77 height 9
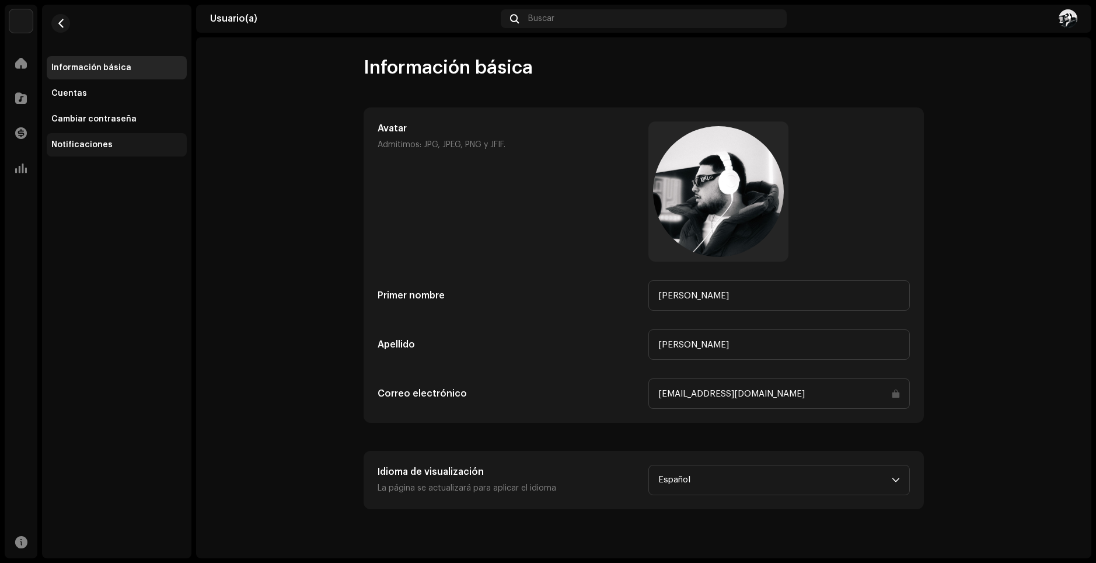
click at [106, 144] on div "Notificaciones" at bounding box center [81, 144] width 61 height 9
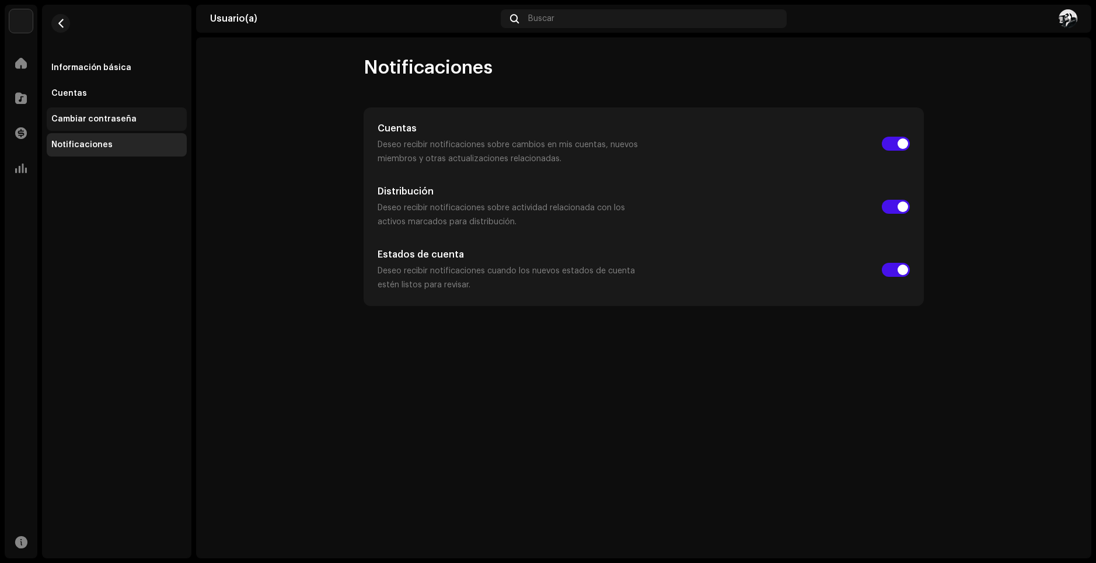
click at [155, 123] on div "Cambiar contraseña" at bounding box center [116, 118] width 131 height 9
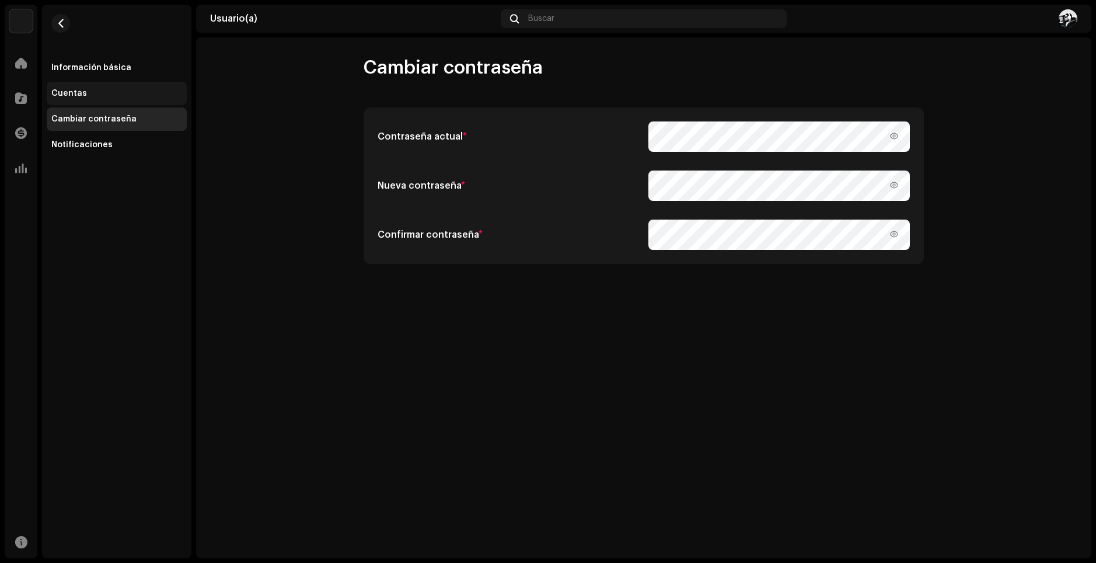
click at [131, 92] on div "Cuentas" at bounding box center [116, 93] width 131 height 9
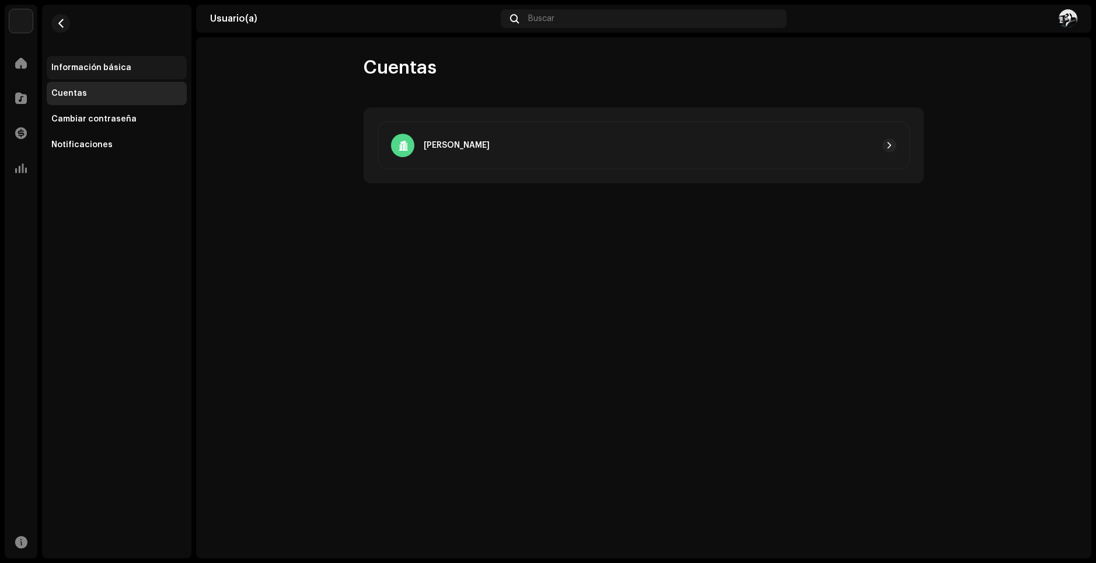
click at [132, 78] on div "Información básica" at bounding box center [117, 67] width 140 height 23
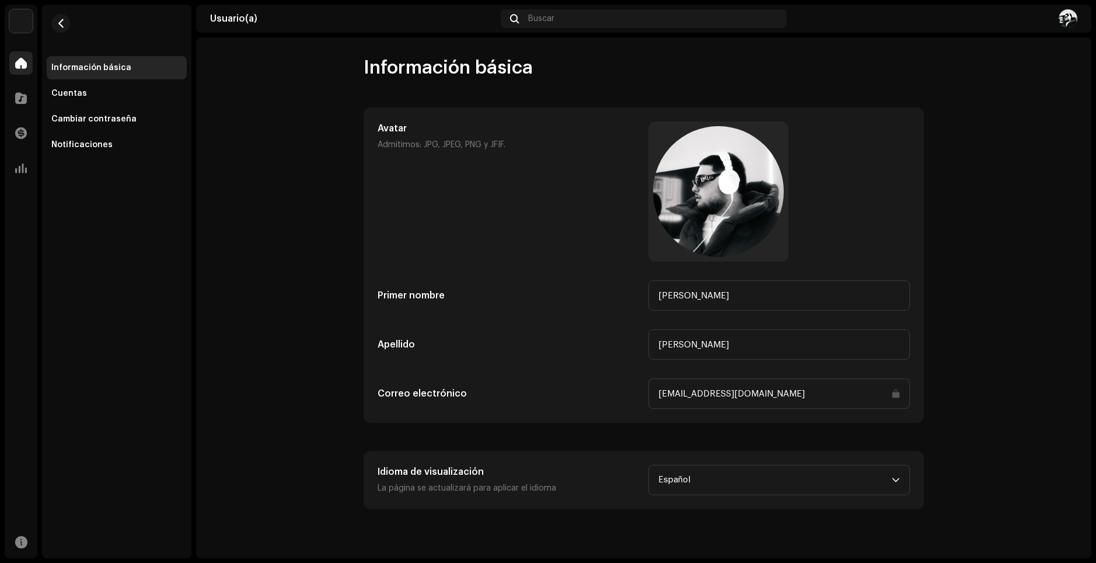
click at [9, 57] on div at bounding box center [20, 62] width 23 height 23
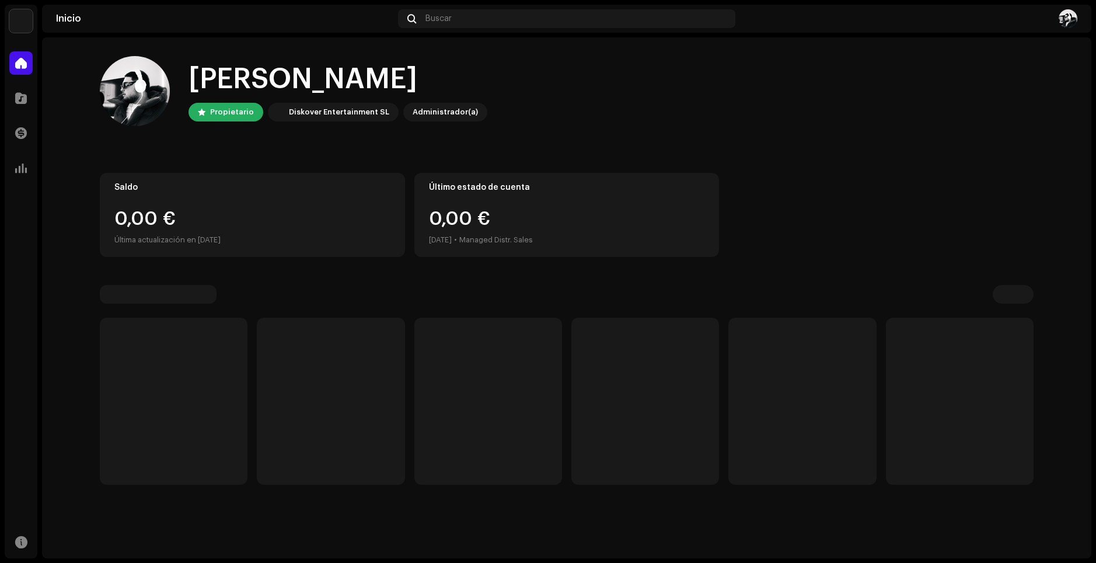
click at [20, 61] on span at bounding box center [21, 62] width 12 height 9
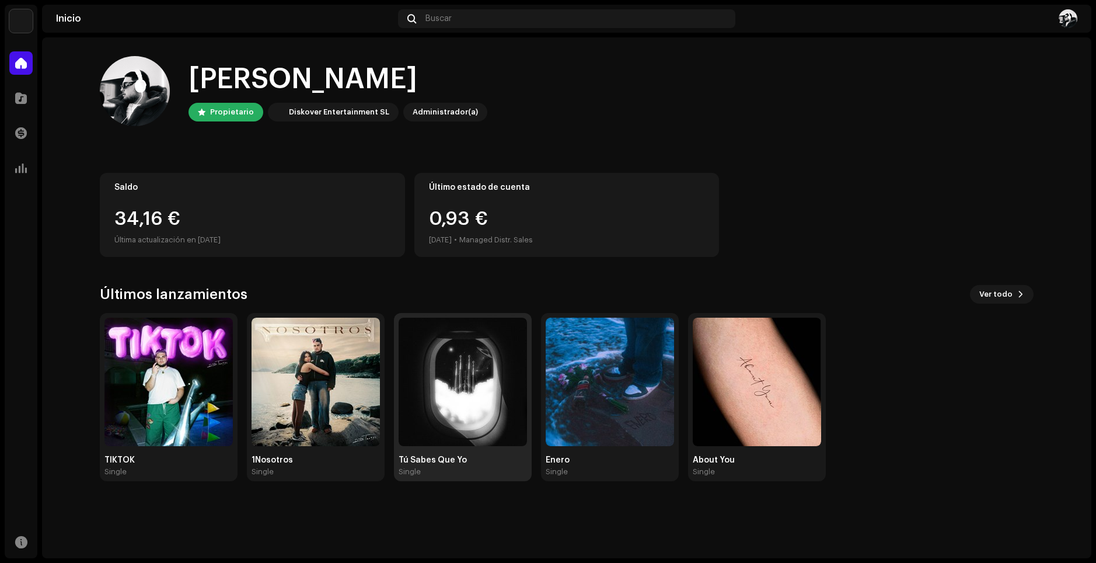
click at [504, 367] on img at bounding box center [463, 381] width 128 height 128
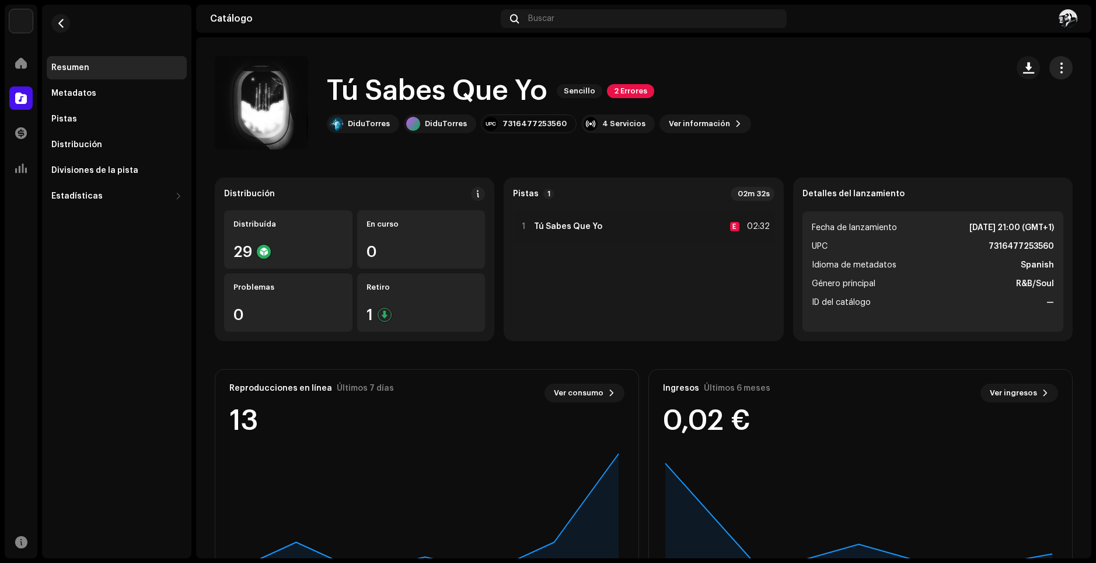
click at [1056, 67] on span "button" at bounding box center [1061, 67] width 11 height 9
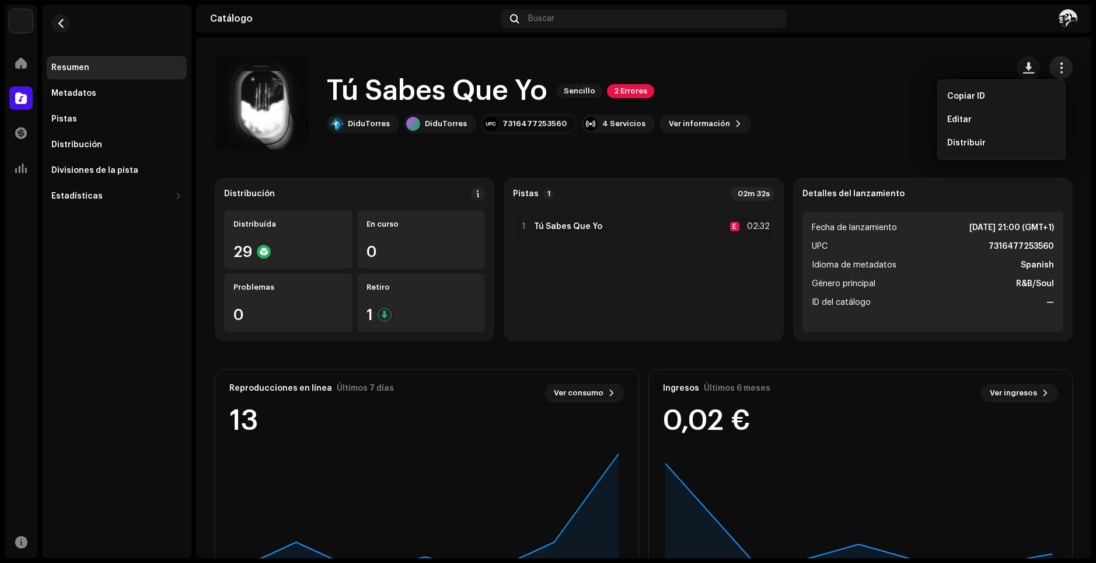
click at [1056, 67] on span "button" at bounding box center [1061, 67] width 11 height 9
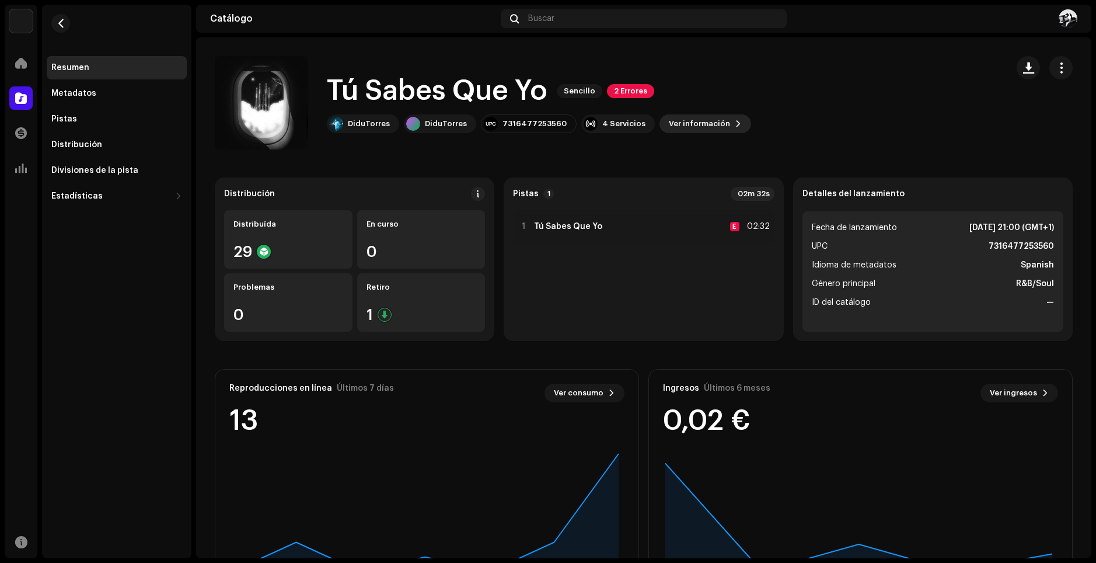
click at [669, 121] on span "Ver información" at bounding box center [699, 123] width 61 height 23
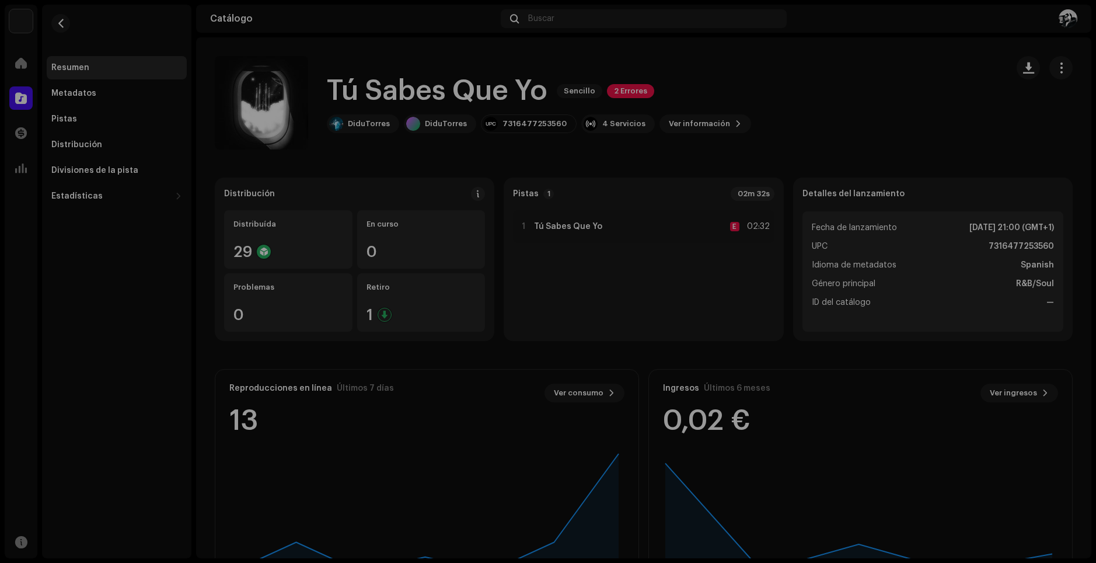
click at [793, 120] on div "Tú Sabes Que Yo 2210373 Metadatos Distribución Idioma de metadatos Spanish Títu…" at bounding box center [548, 281] width 1096 height 563
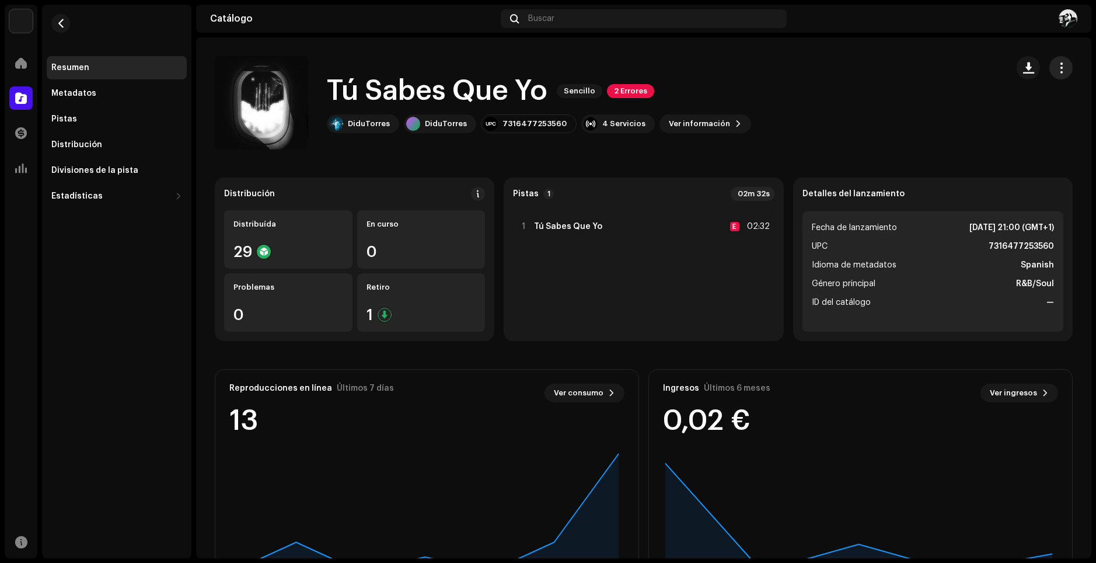
click at [1049, 71] on button "button" at bounding box center [1060, 67] width 23 height 23
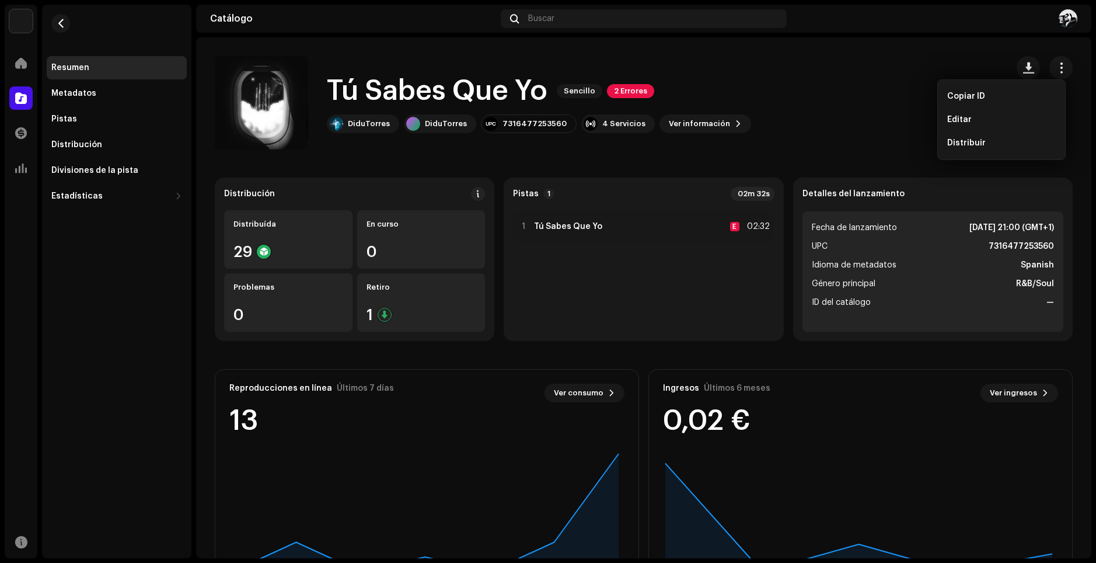
click at [871, 126] on div "Tú Sabes Que Yo Sencillo 2 Errores DiduTorres DiduTorres 7316477253560 4 Servic…" at bounding box center [606, 102] width 783 height 93
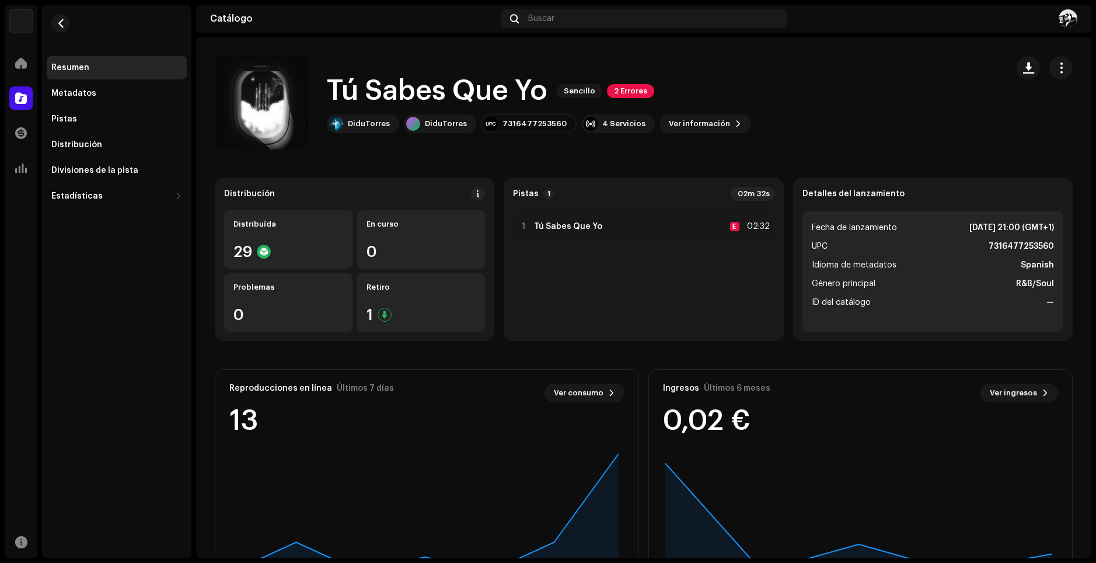
click at [1038, 76] on div at bounding box center [1045, 67] width 56 height 23
click at [1052, 74] on button "button" at bounding box center [1060, 67] width 23 height 23
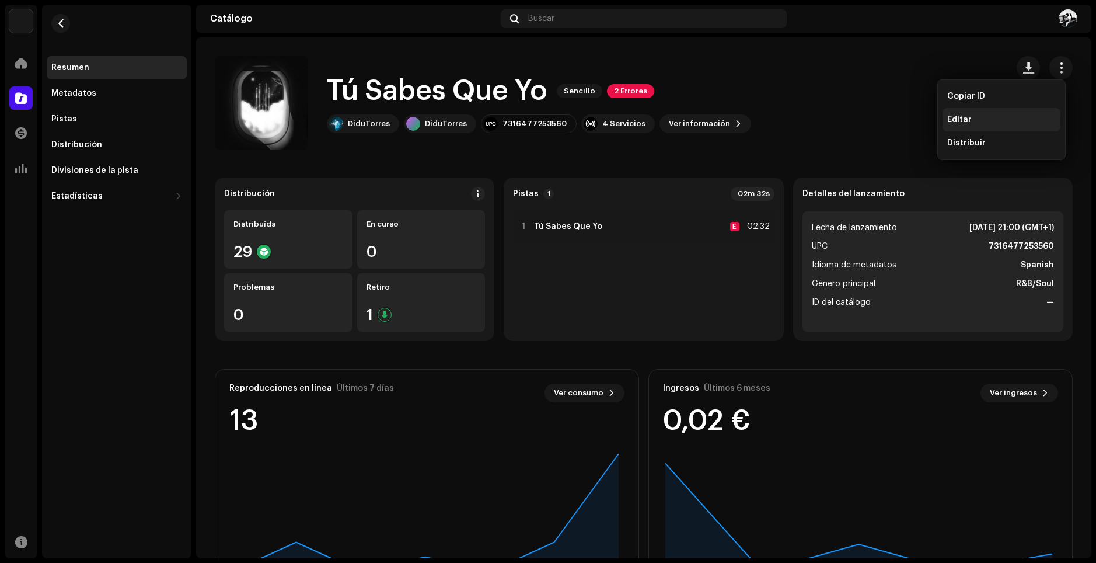
click at [986, 117] on div "Editar" at bounding box center [1001, 119] width 109 height 9
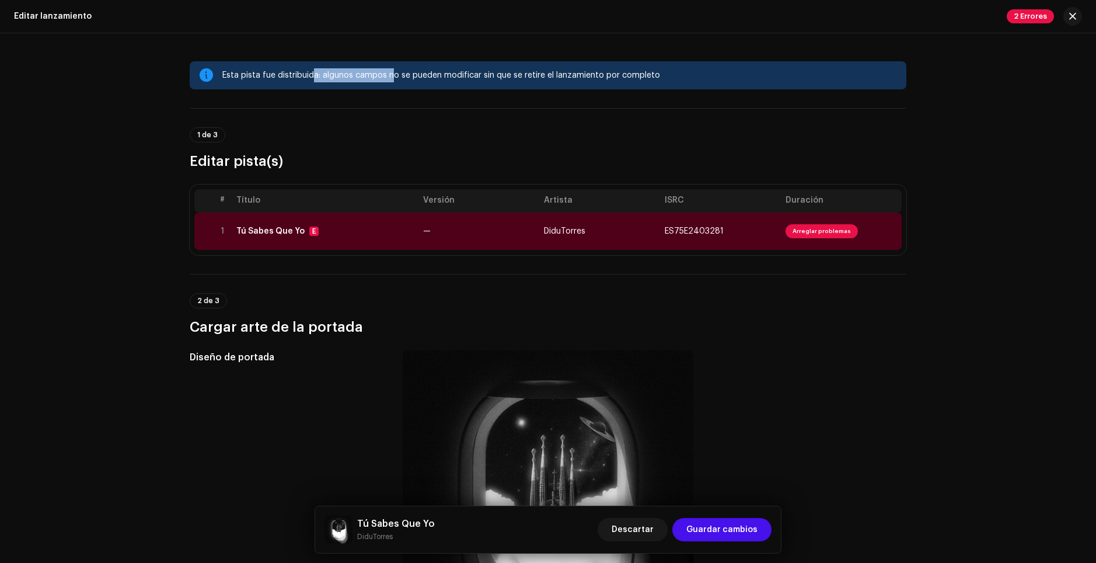
drag, startPoint x: 348, startPoint y: 76, endPoint x: 388, endPoint y: 75, distance: 39.1
click at [388, 75] on div "Esta pista fue distribuida: algunos campos no se pueden modificar sin que se re…" at bounding box center [559, 75] width 675 height 14
click at [390, 75] on div "Esta pista fue distribuida: algunos campos no se pueden modificar sin que se re…" at bounding box center [559, 75] width 675 height 14
click at [364, 75] on div "Esta pista fue distribuida: algunos campos no se pueden modificar sin que se re…" at bounding box center [559, 75] width 675 height 14
drag, startPoint x: 408, startPoint y: 75, endPoint x: 457, endPoint y: 75, distance: 49.0
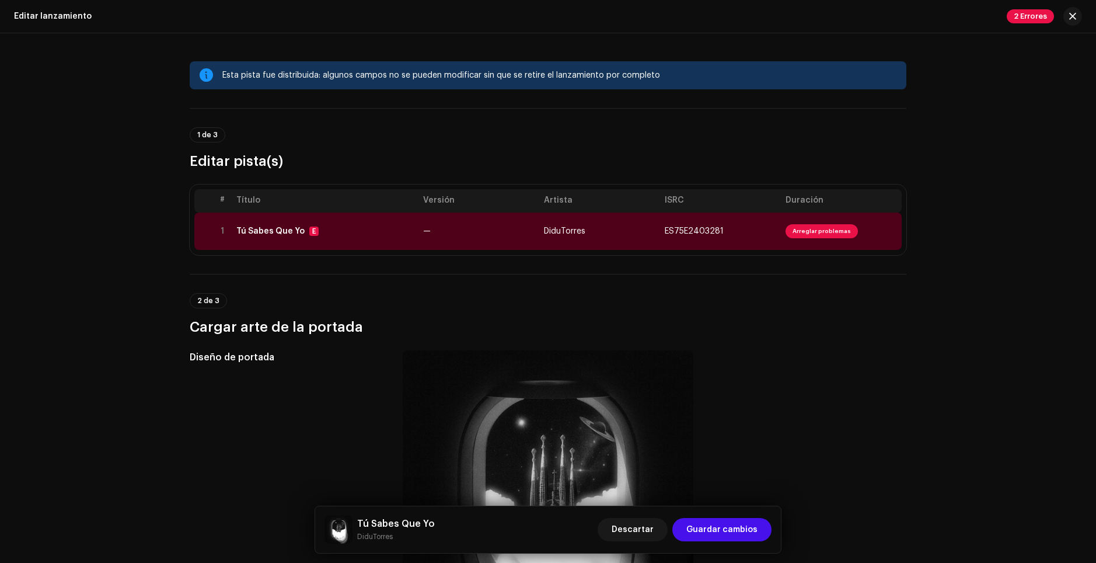
click at [409, 75] on div "Esta pista fue distribuida: algunos campos no se pueden modificar sin que se re…" at bounding box center [559, 75] width 675 height 14
drag, startPoint x: 560, startPoint y: 77, endPoint x: 592, endPoint y: 76, distance: 32.7
click at [561, 77] on div "Esta pista fue distribuida: algunos campos no se pueden modificar sin que se re…" at bounding box center [559, 75] width 675 height 14
click at [662, 76] on div "Esta pista fue distribuida: algunos campos no se pueden modificar sin que se re…" at bounding box center [559, 75] width 675 height 14
click at [1080, 12] on button "button" at bounding box center [1072, 16] width 19 height 19
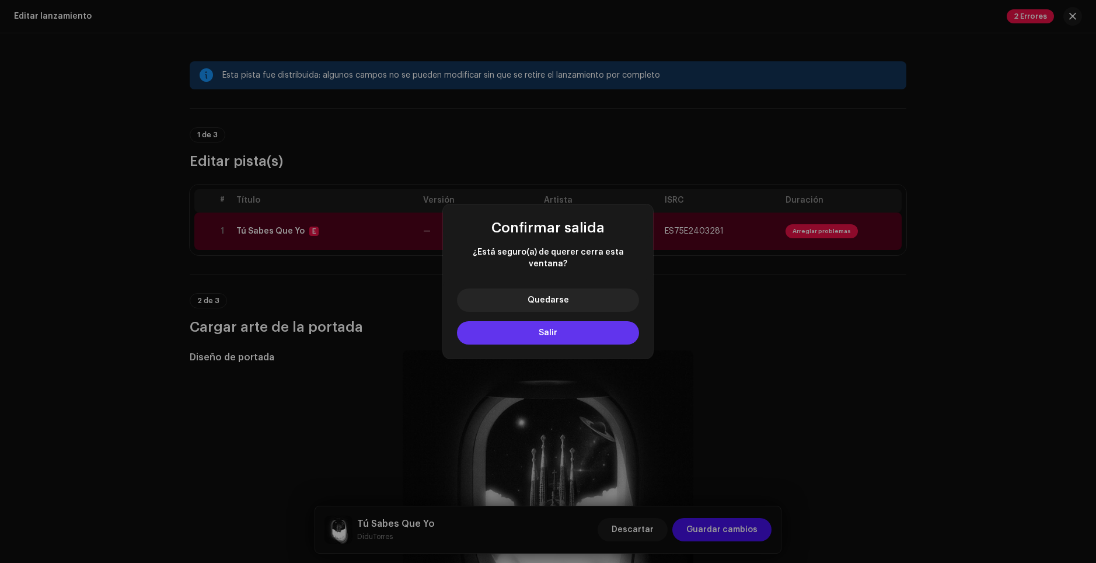
click at [539, 329] on span "Salir" at bounding box center [548, 333] width 19 height 8
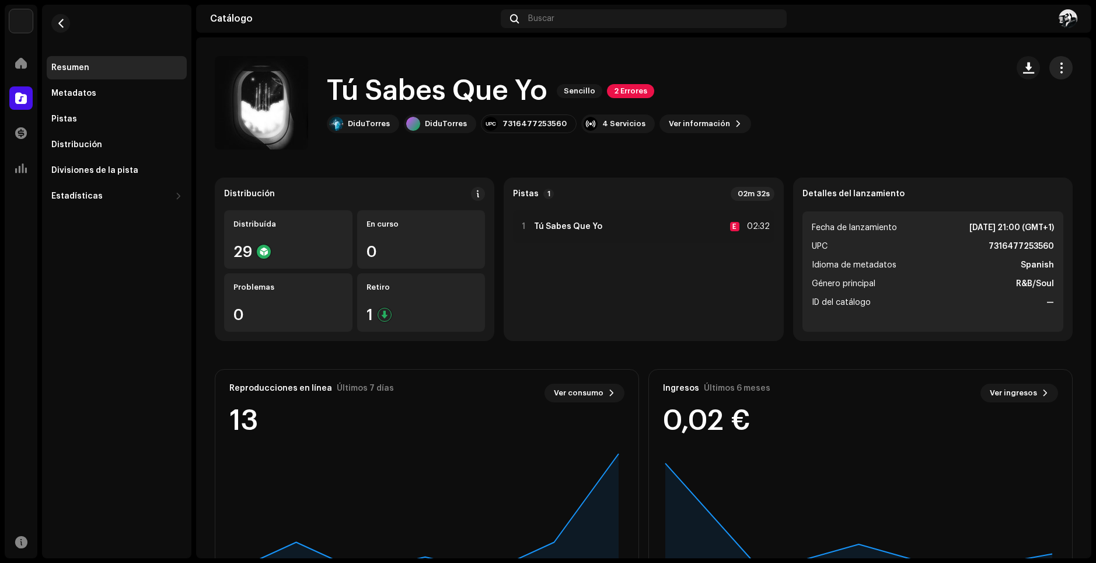
click at [1056, 71] on span "button" at bounding box center [1061, 67] width 11 height 9
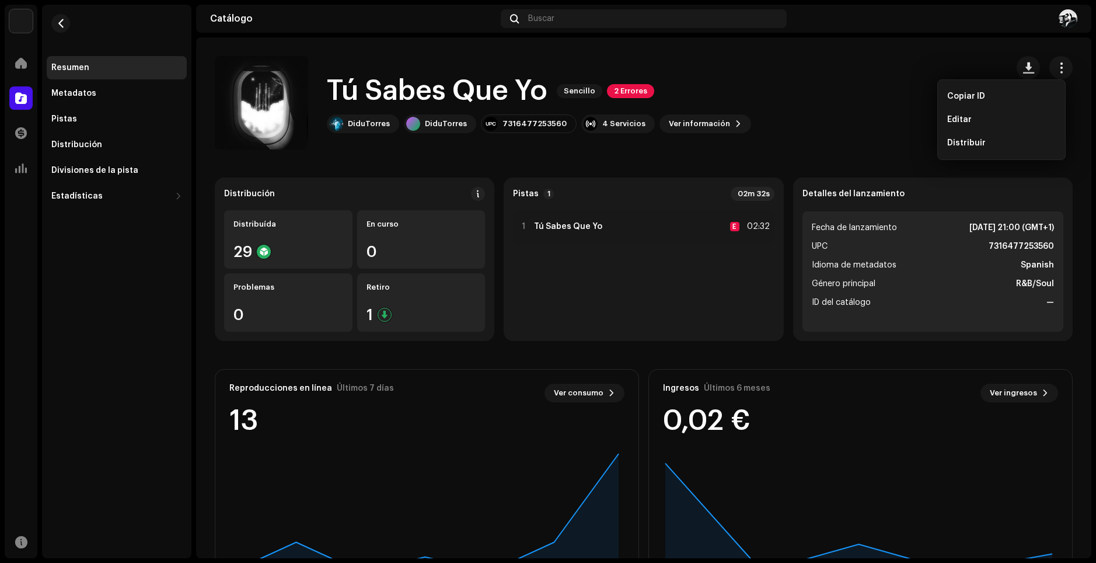
click at [857, 239] on li "UPC 7316477253560" at bounding box center [933, 246] width 242 height 14
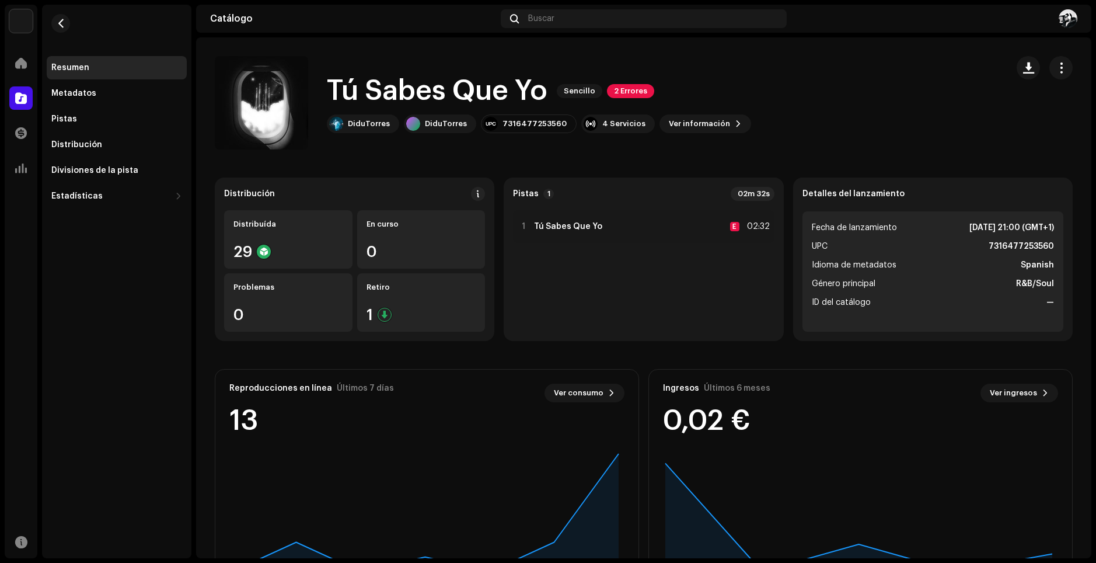
click at [215, 38] on catalog-releases-details-overview "Tú Sabes Que Yo Sencillo 2 Errores Tú Sabes Que Yo Sencillo 2 Errores DiduTorre…" at bounding box center [643, 329] width 895 height 584
click at [225, 26] on div "Catálogo Buscar" at bounding box center [643, 19] width 895 height 28
click at [1067, 20] on img at bounding box center [1068, 18] width 19 height 19
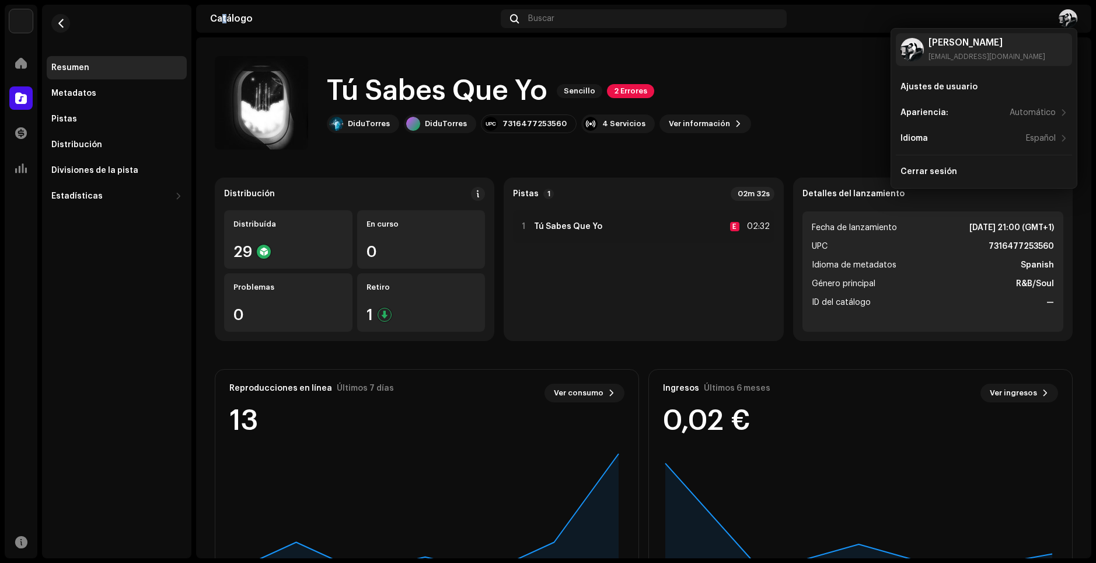
click at [1067, 20] on img at bounding box center [1068, 18] width 19 height 19
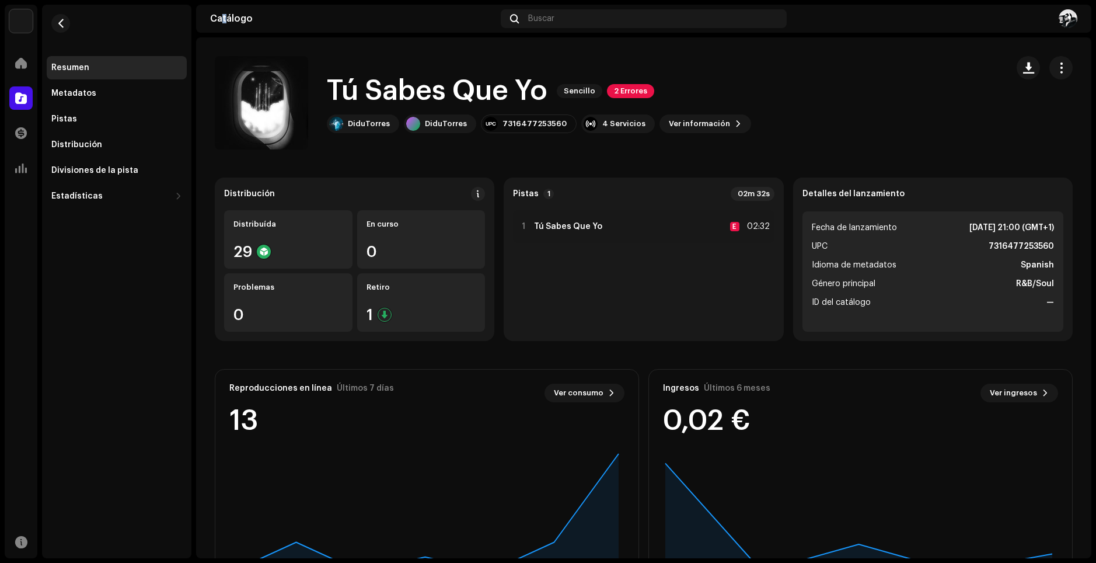
click at [68, 36] on re-m-nav-back at bounding box center [61, 30] width 28 height 51
click at [66, 26] on button "button" at bounding box center [60, 23] width 19 height 19
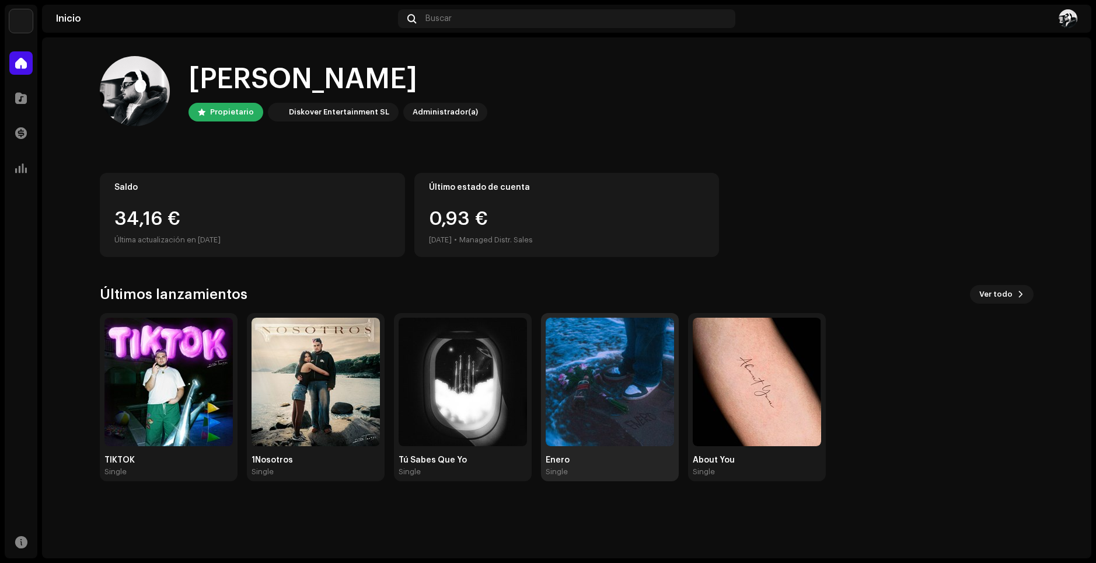
click at [605, 411] on img at bounding box center [610, 381] width 128 height 128
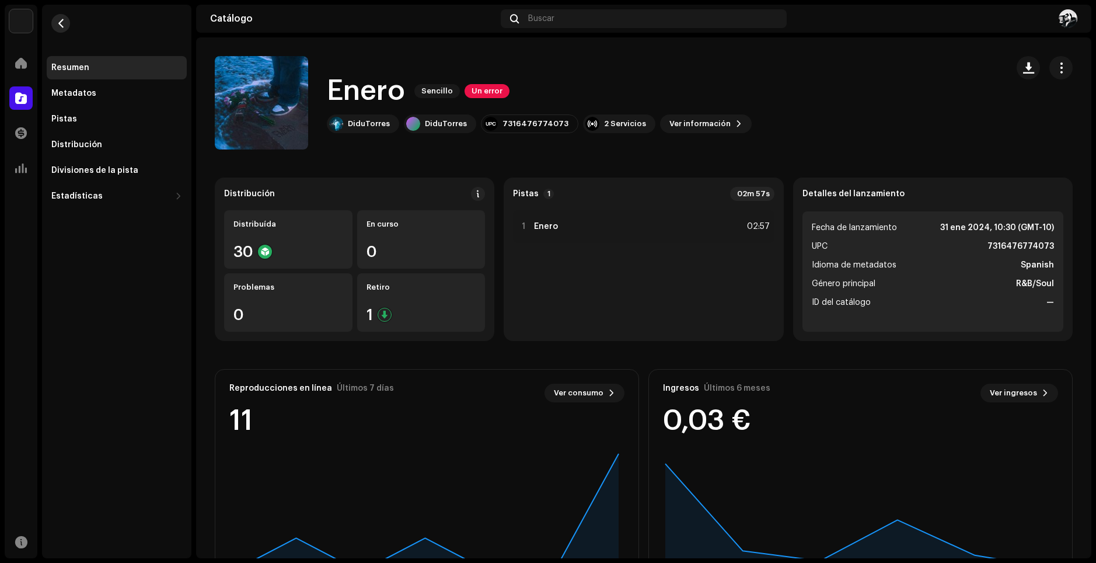
click at [69, 24] on button "button" at bounding box center [60, 23] width 19 height 19
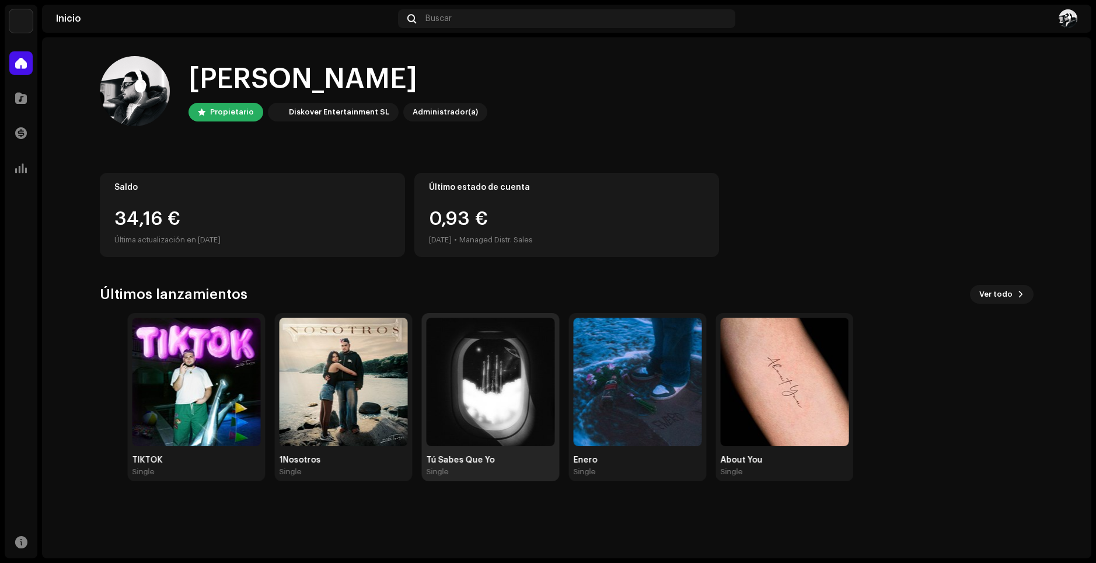
drag, startPoint x: 403, startPoint y: 462, endPoint x: 434, endPoint y: 462, distance: 30.9
click at [434, 462] on div "Tú Sabes Que Yo" at bounding box center [490, 459] width 128 height 9
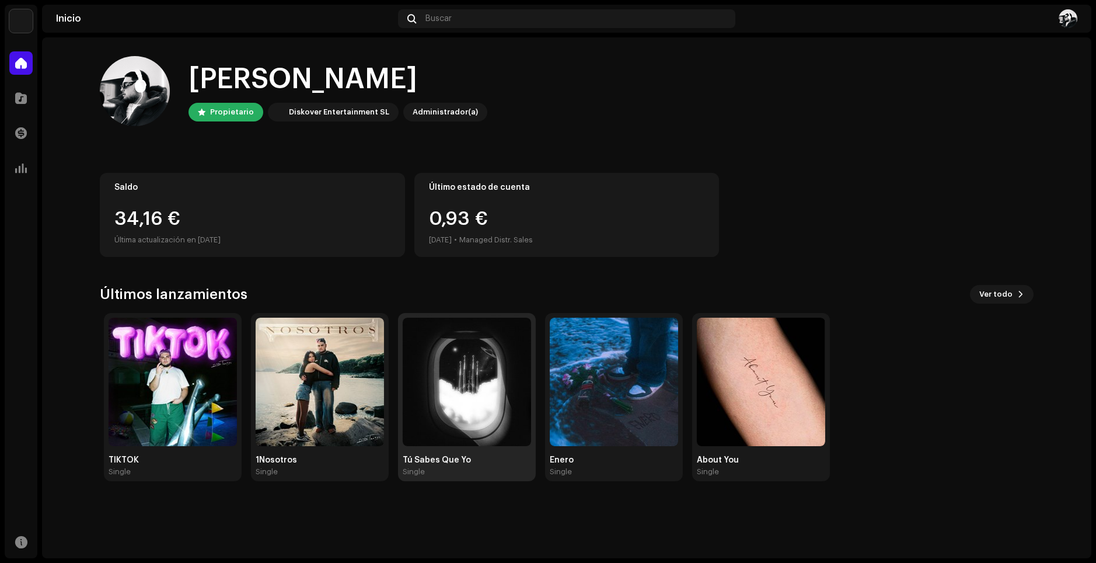
click at [434, 462] on div "Tú Sabes Que Yo" at bounding box center [467, 459] width 128 height 9
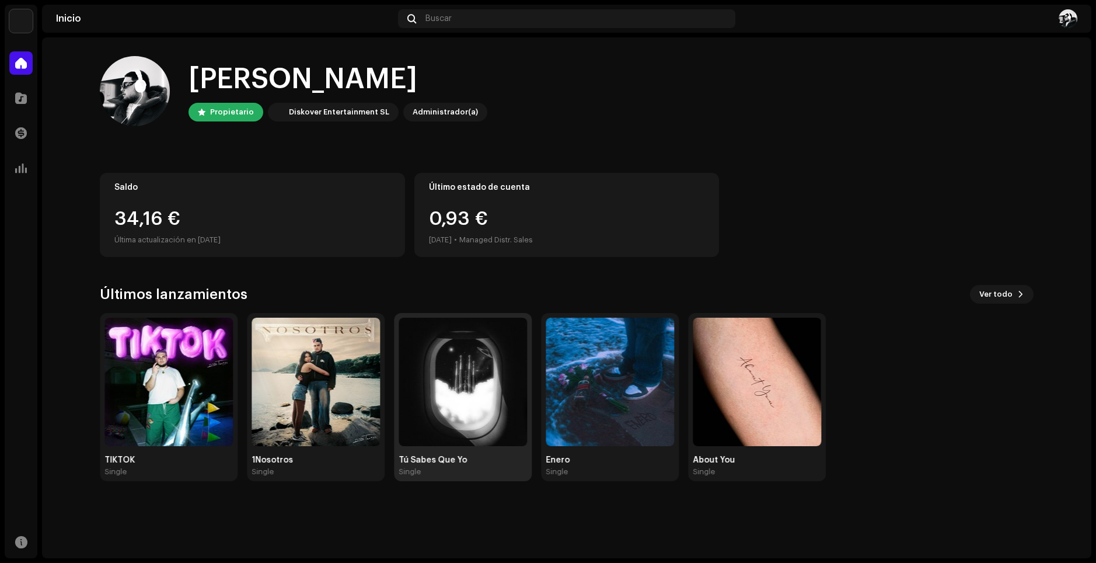
click at [435, 461] on div "Tú Sabes Que Yo" at bounding box center [463, 459] width 128 height 9
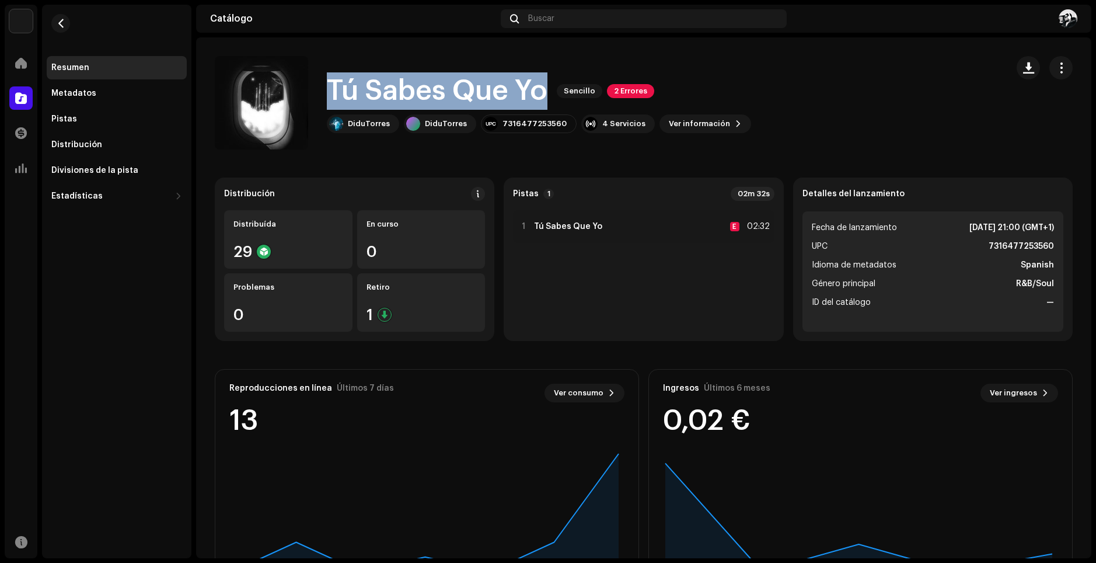
drag, startPoint x: 329, startPoint y: 87, endPoint x: 547, endPoint y: 88, distance: 217.7
click at [547, 88] on h1 "Tú Sabes Que Yo" at bounding box center [437, 90] width 221 height 37
copy h1 "Tú Sabes Que Yo"
